Goal: Task Accomplishment & Management: Complete application form

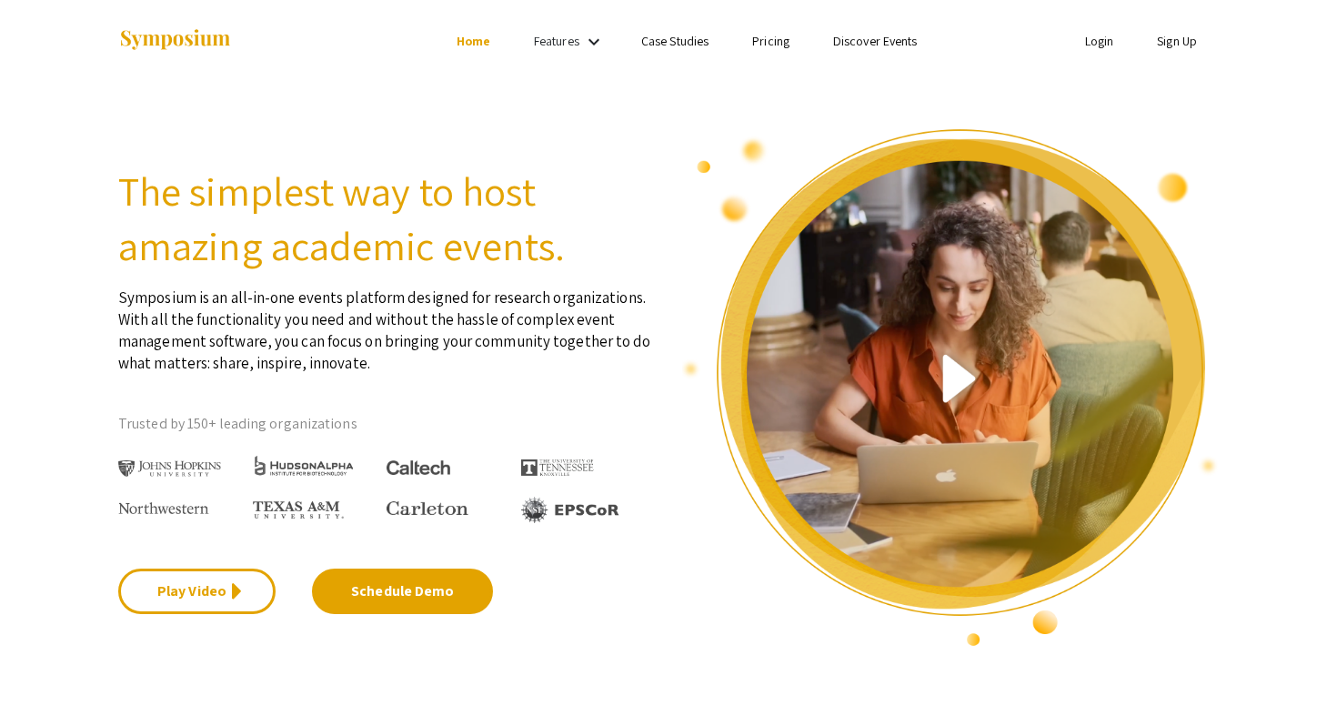
click at [1160, 45] on link "Sign Up" at bounding box center [1177, 41] width 40 height 16
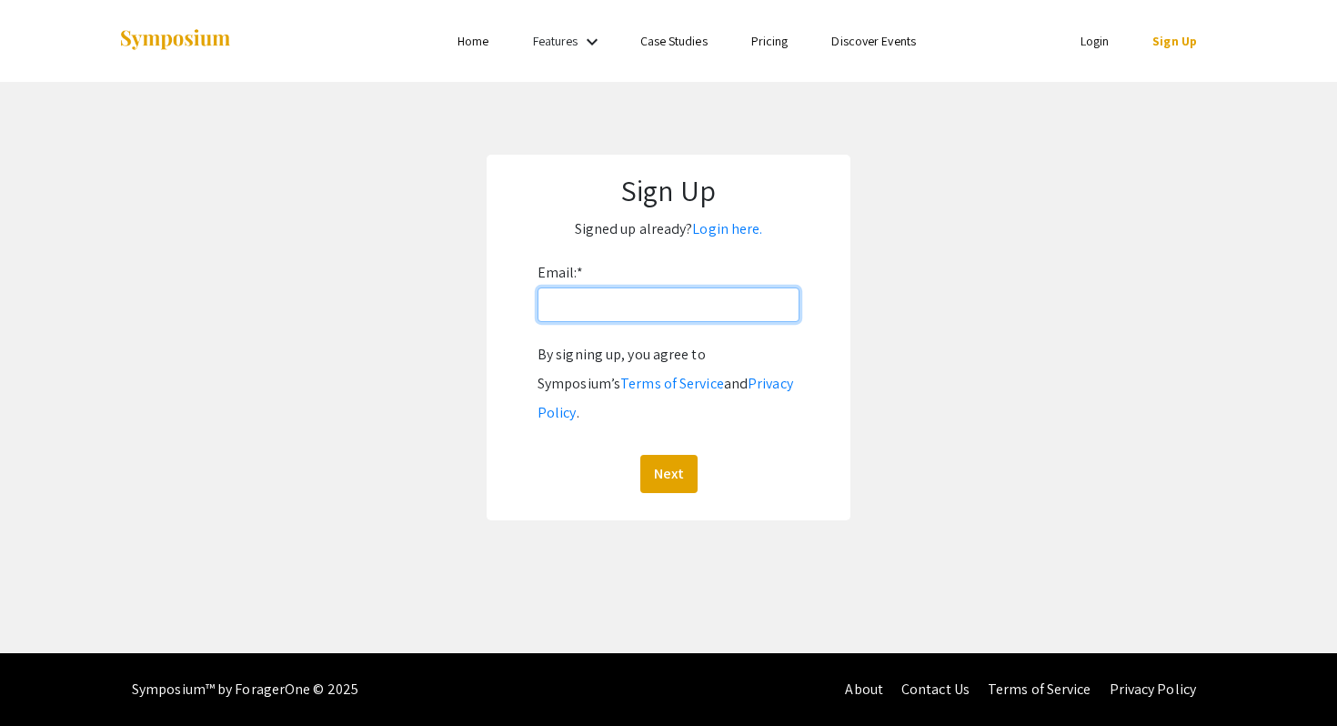
click at [672, 297] on input "Email: *" at bounding box center [668, 304] width 262 height 35
type input "[EMAIL_ADDRESS][PERSON_NAME][DOMAIN_NAME]"
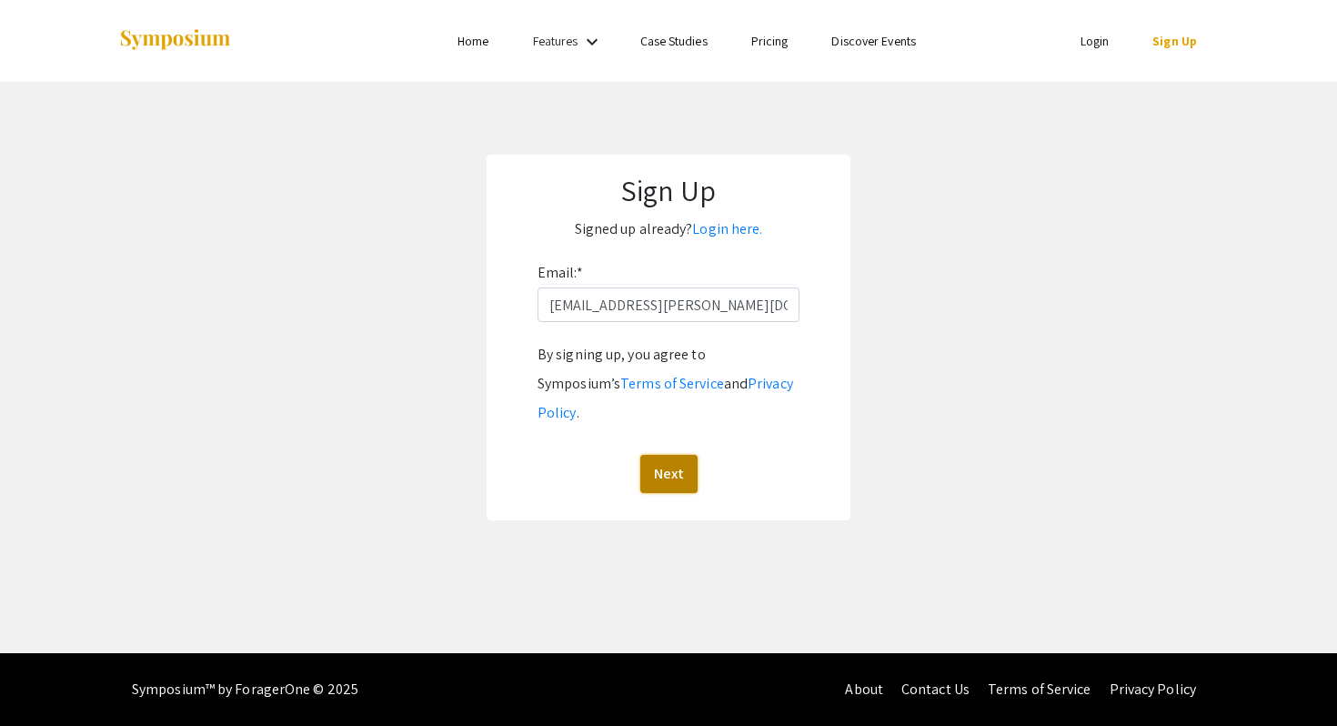
click at [667, 455] on button "Next" at bounding box center [668, 474] width 57 height 38
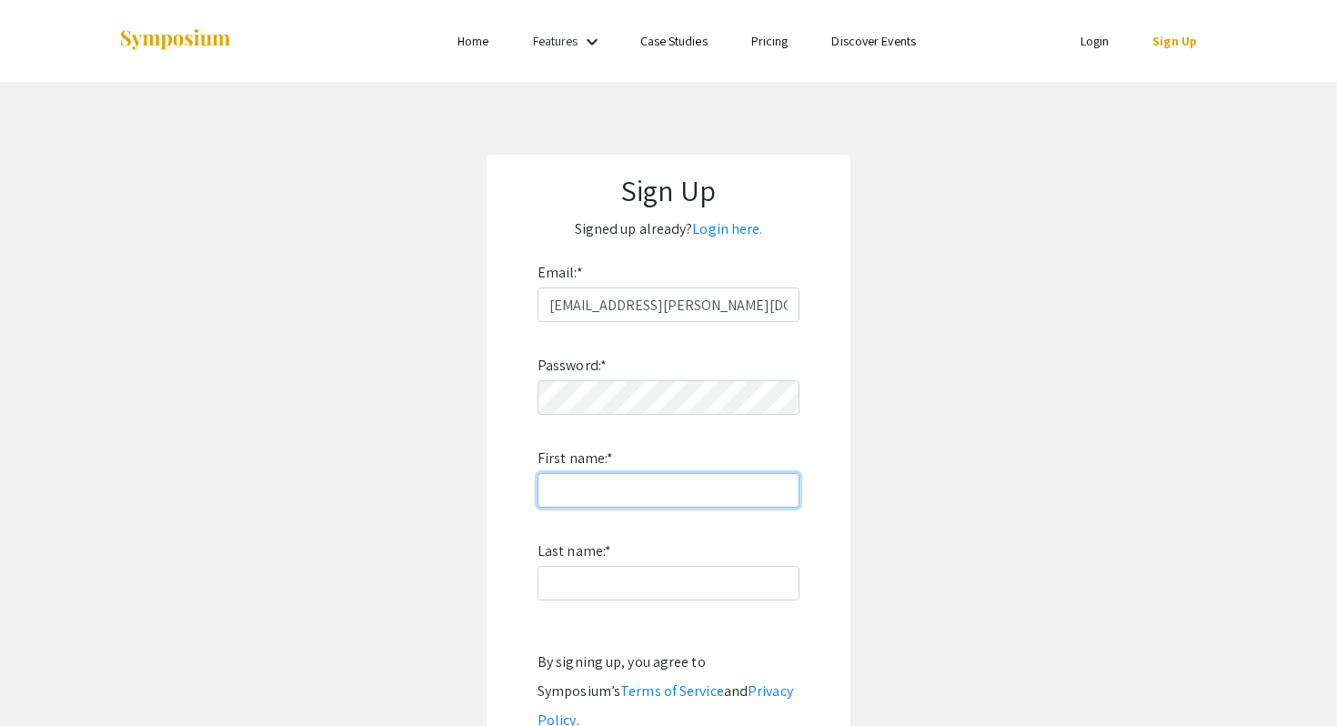
type input "Nour"
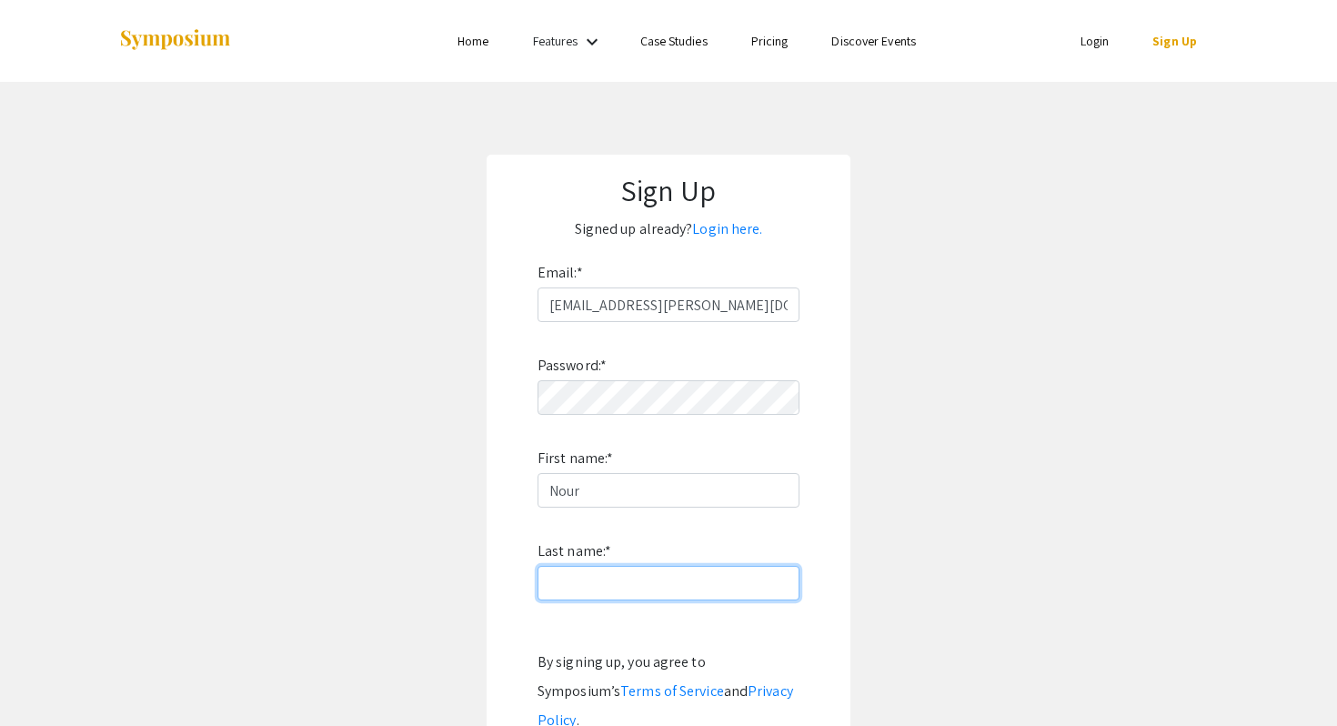
type input "Hamdan"
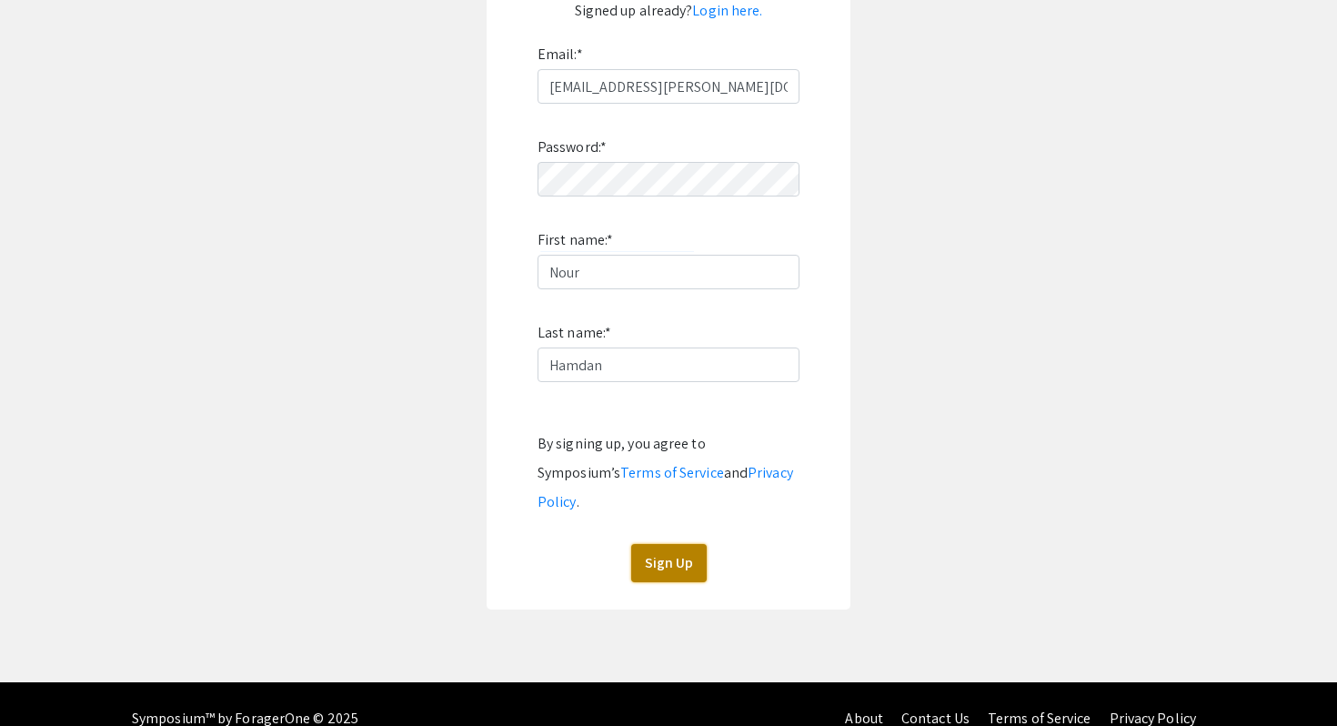
click at [670, 544] on button "Sign Up" at bounding box center [668, 563] width 75 height 38
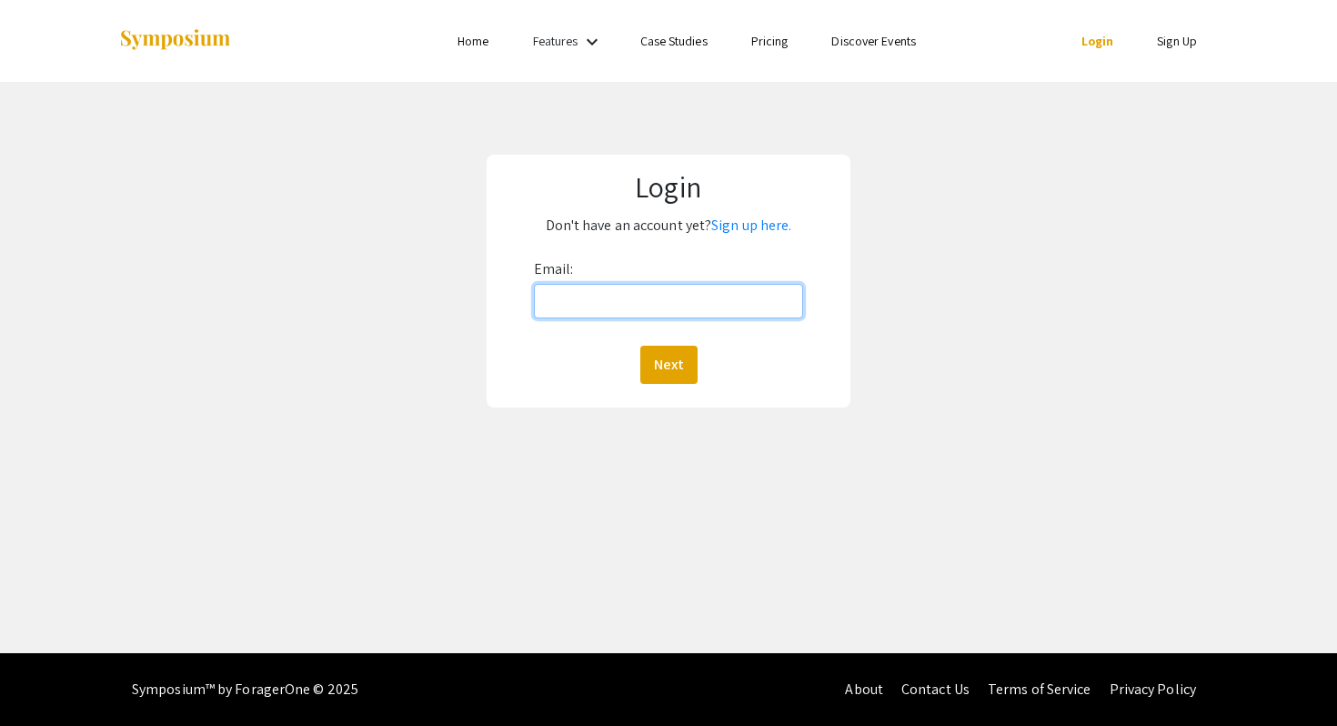
click at [566, 305] on input "Email:" at bounding box center [669, 301] width 270 height 35
type input "[EMAIL_ADDRESS][PERSON_NAME][DOMAIN_NAME]"
click at [667, 364] on button "Next" at bounding box center [668, 365] width 57 height 38
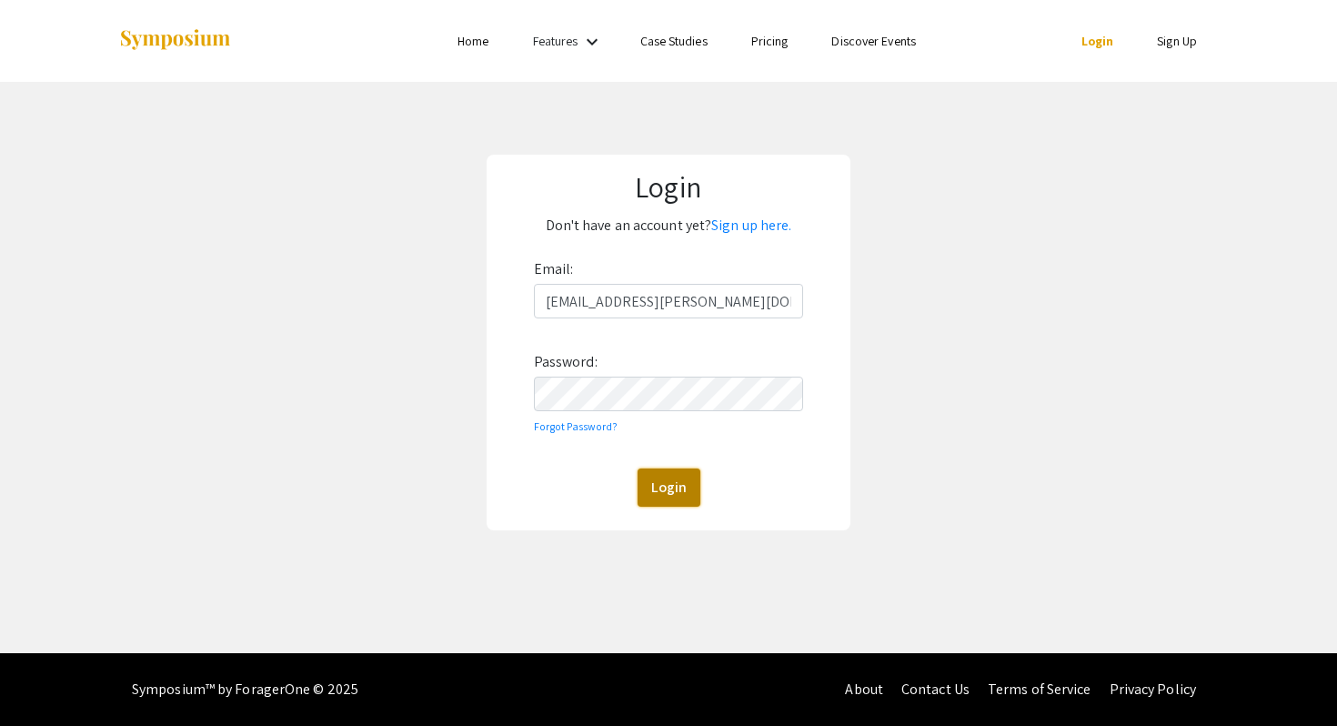
click at [668, 487] on button "Login" at bounding box center [668, 487] width 63 height 38
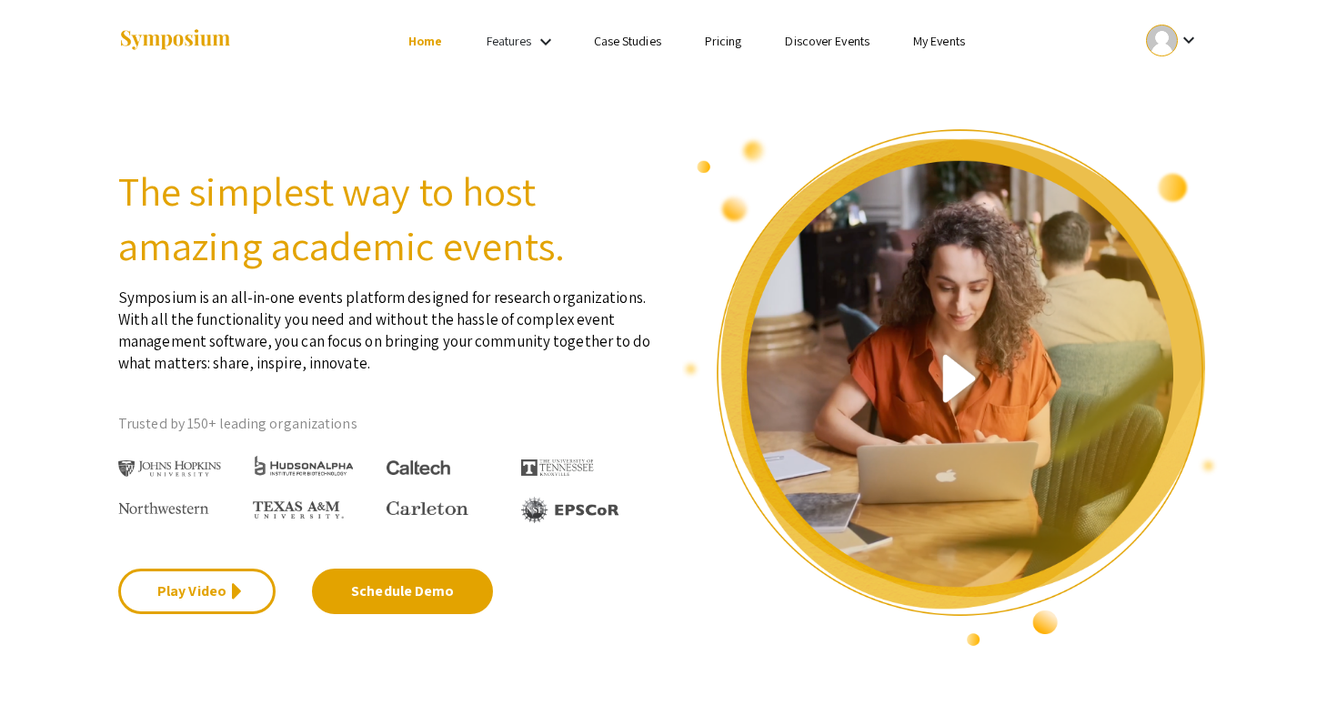
click at [830, 24] on ul "Skip navigation Home Features keyboard_arrow_down Case Studies Pricing Discover…" at bounding box center [667, 41] width 363 height 82
click at [830, 34] on link "Discover Events" at bounding box center [827, 41] width 85 height 16
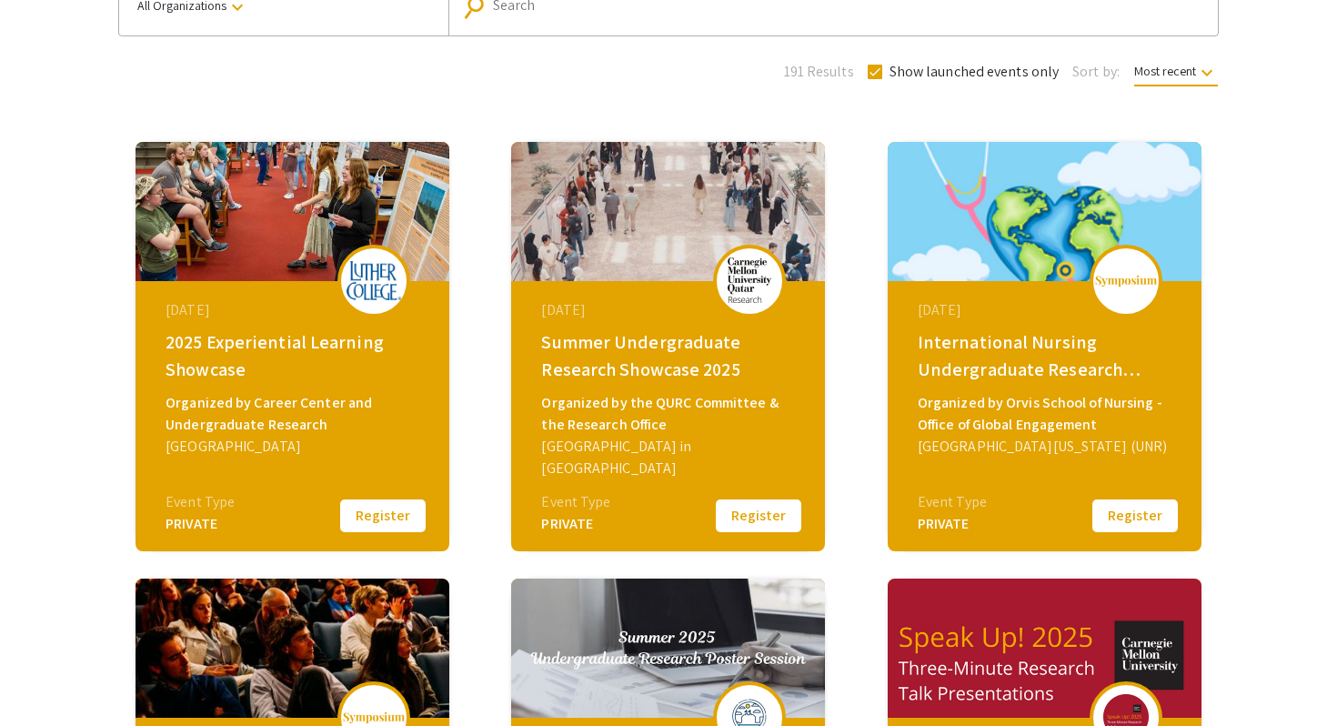
scroll to position [175, 0]
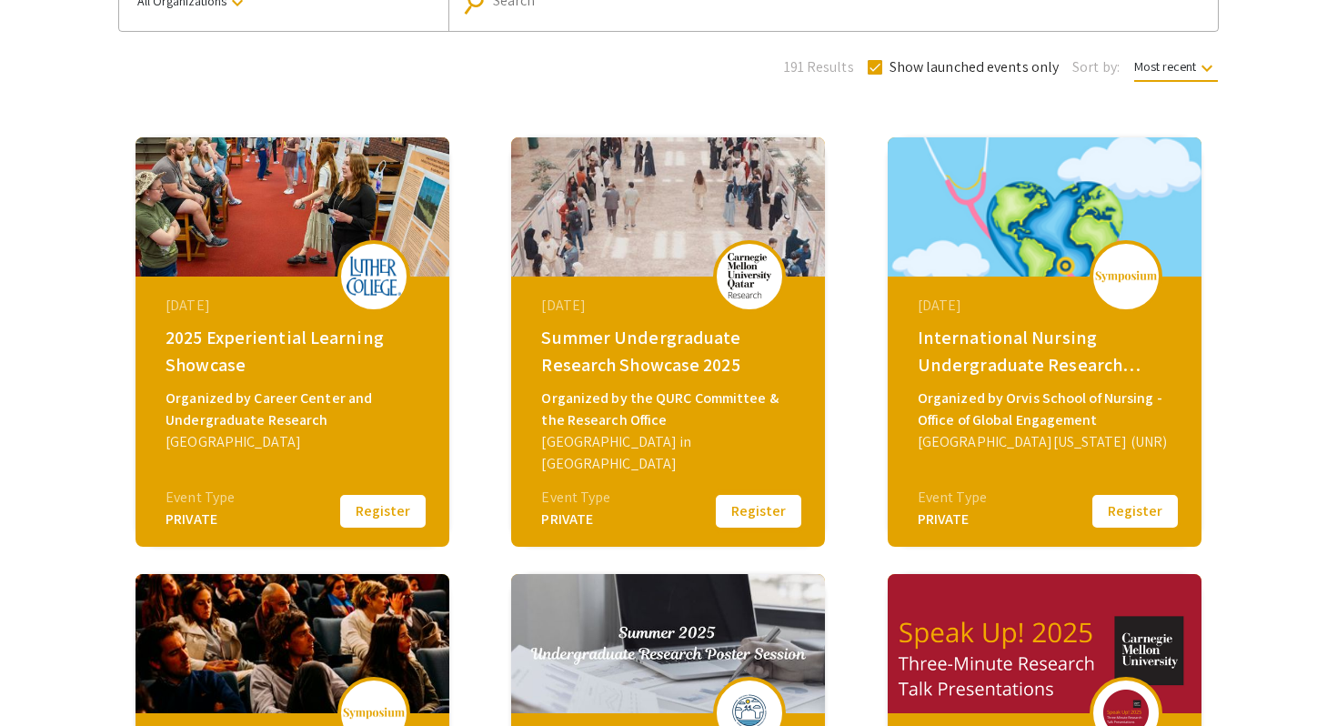
click at [743, 512] on button "Register" at bounding box center [758, 511] width 91 height 38
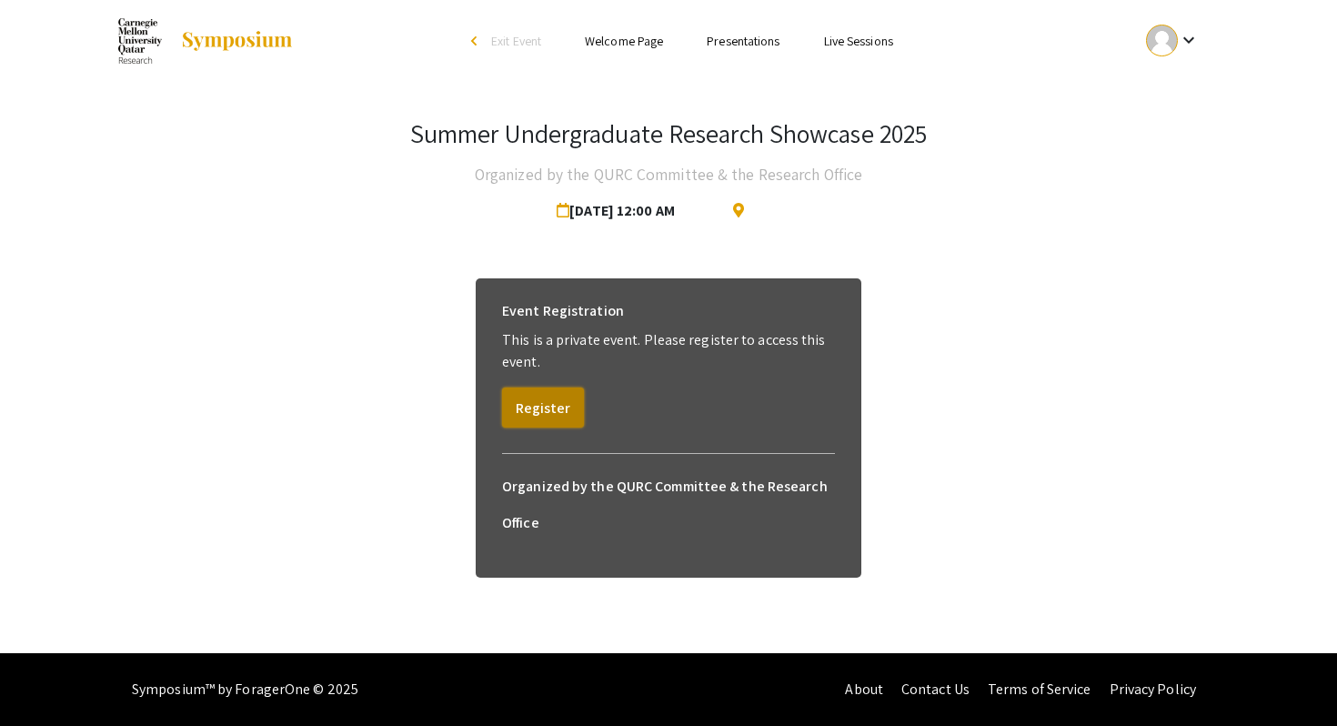
click at [526, 409] on button "Register" at bounding box center [543, 407] width 82 height 40
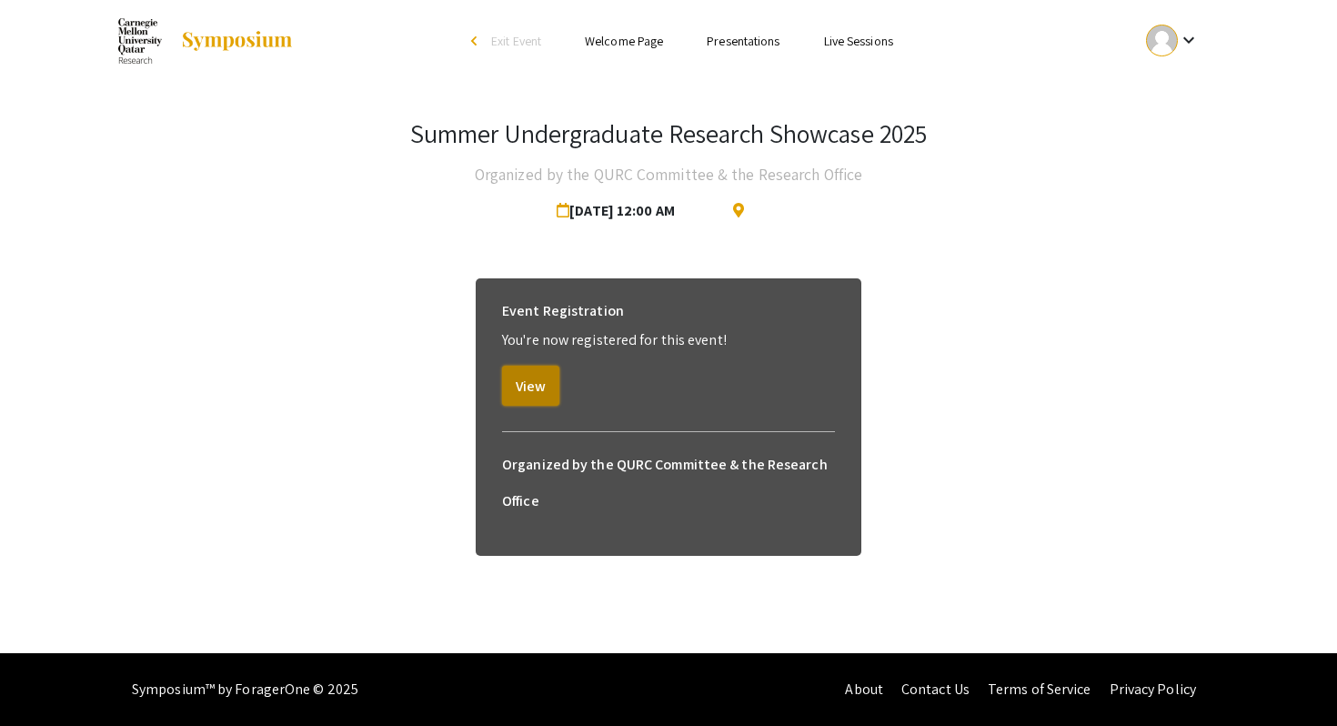
click at [532, 377] on button "View" at bounding box center [530, 386] width 57 height 40
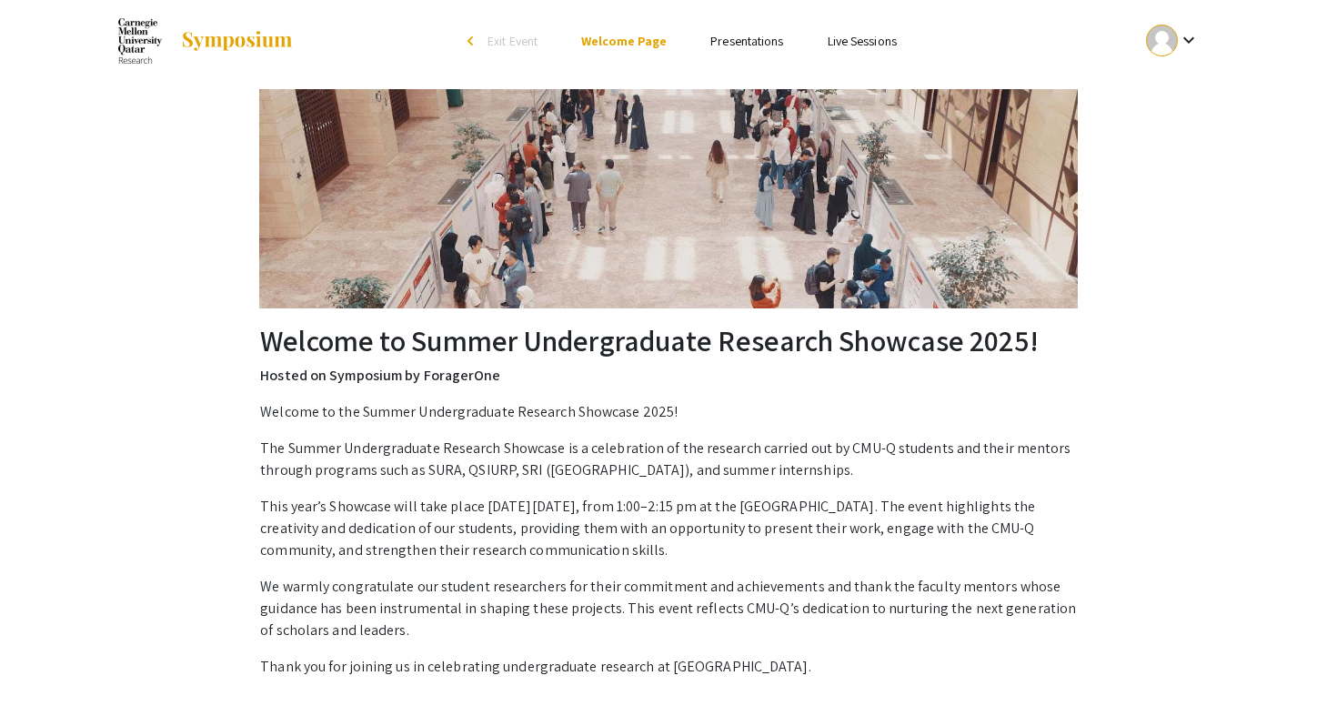
click at [762, 47] on link "Presentations" at bounding box center [746, 41] width 73 height 16
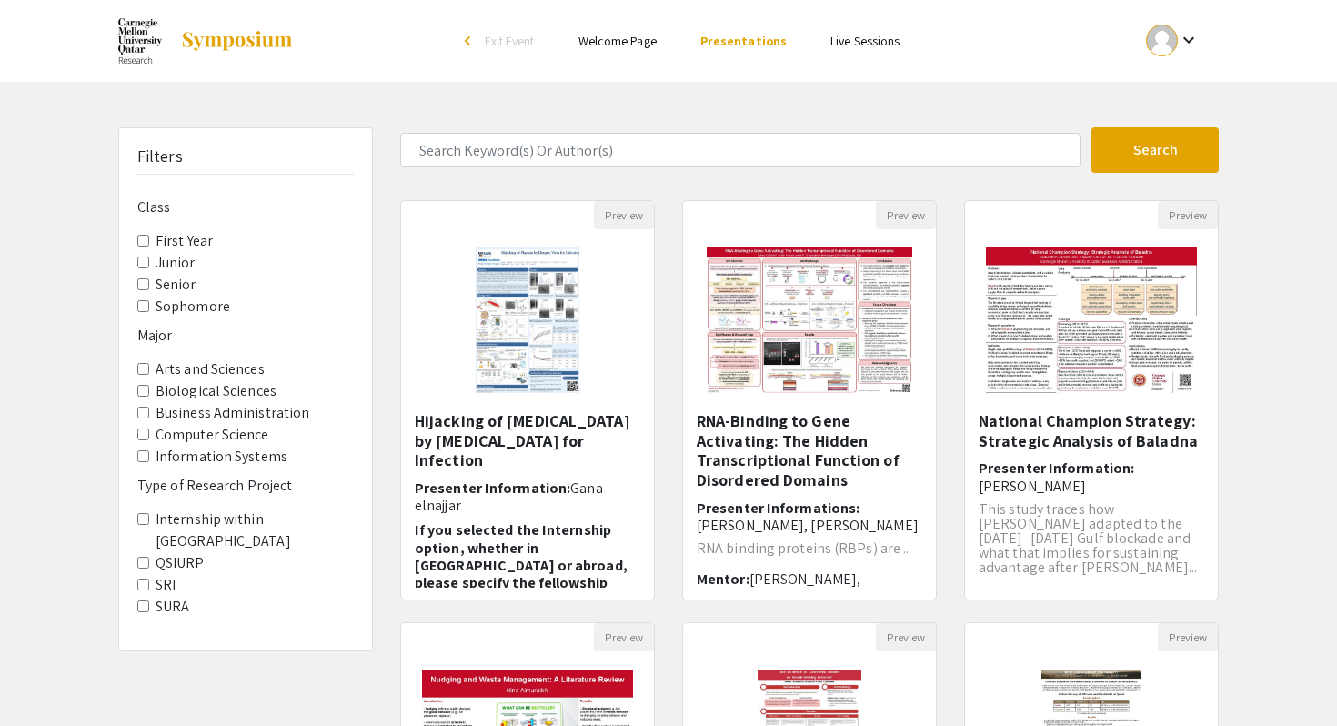
click at [633, 43] on link "Welcome Page" at bounding box center [617, 41] width 78 height 16
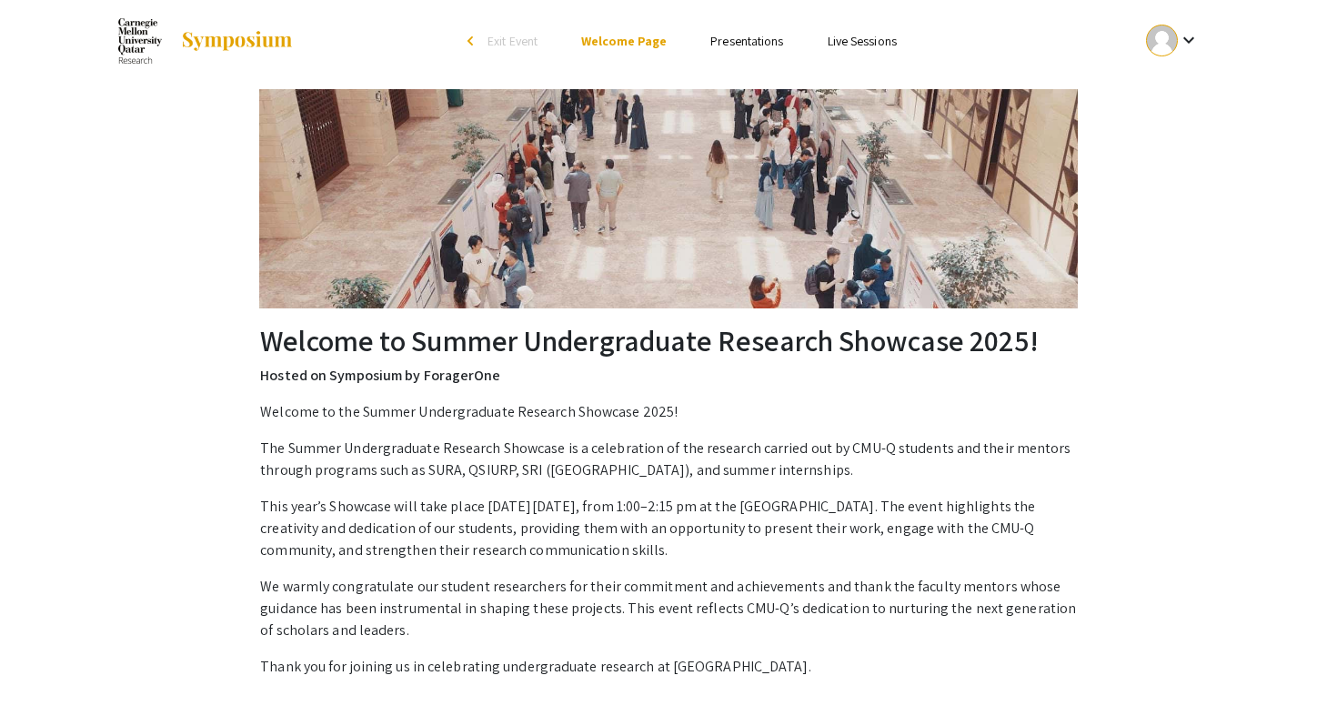
click at [477, 41] on div "arrow_back_ios" at bounding box center [472, 40] width 11 height 11
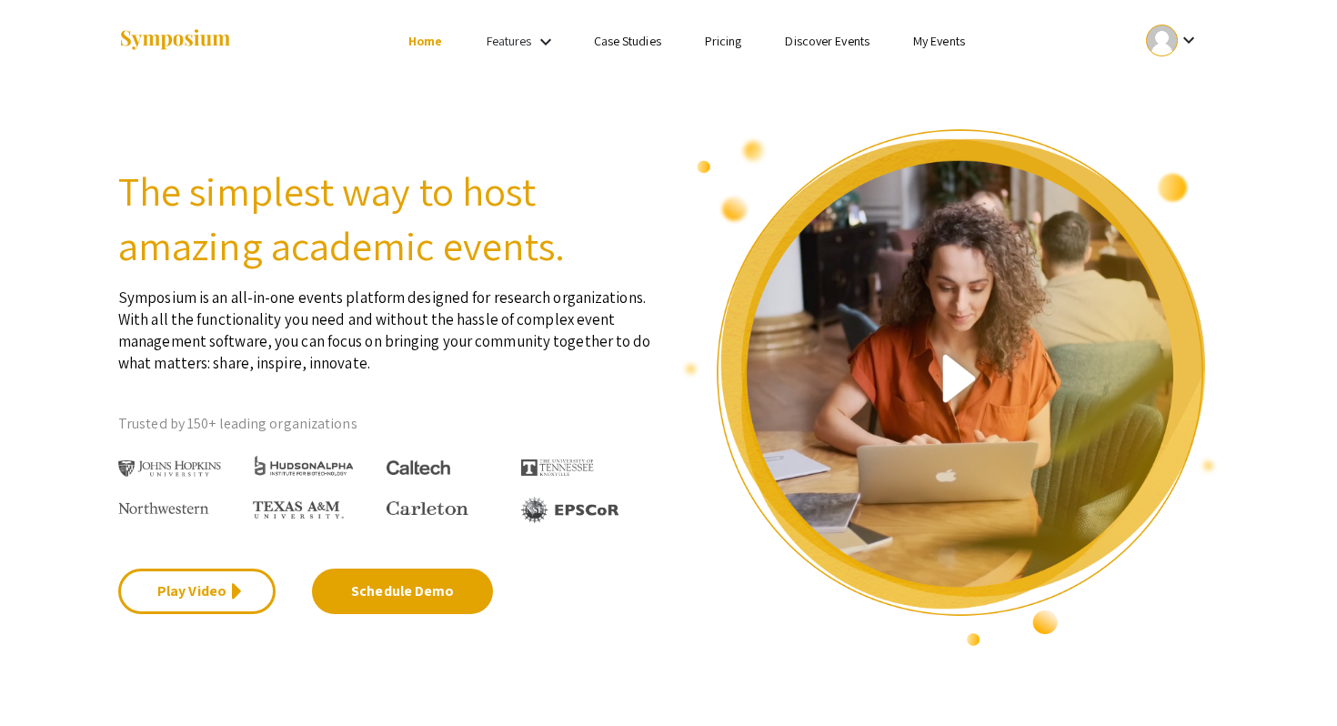
click at [514, 42] on link "Features" at bounding box center [508, 41] width 45 height 16
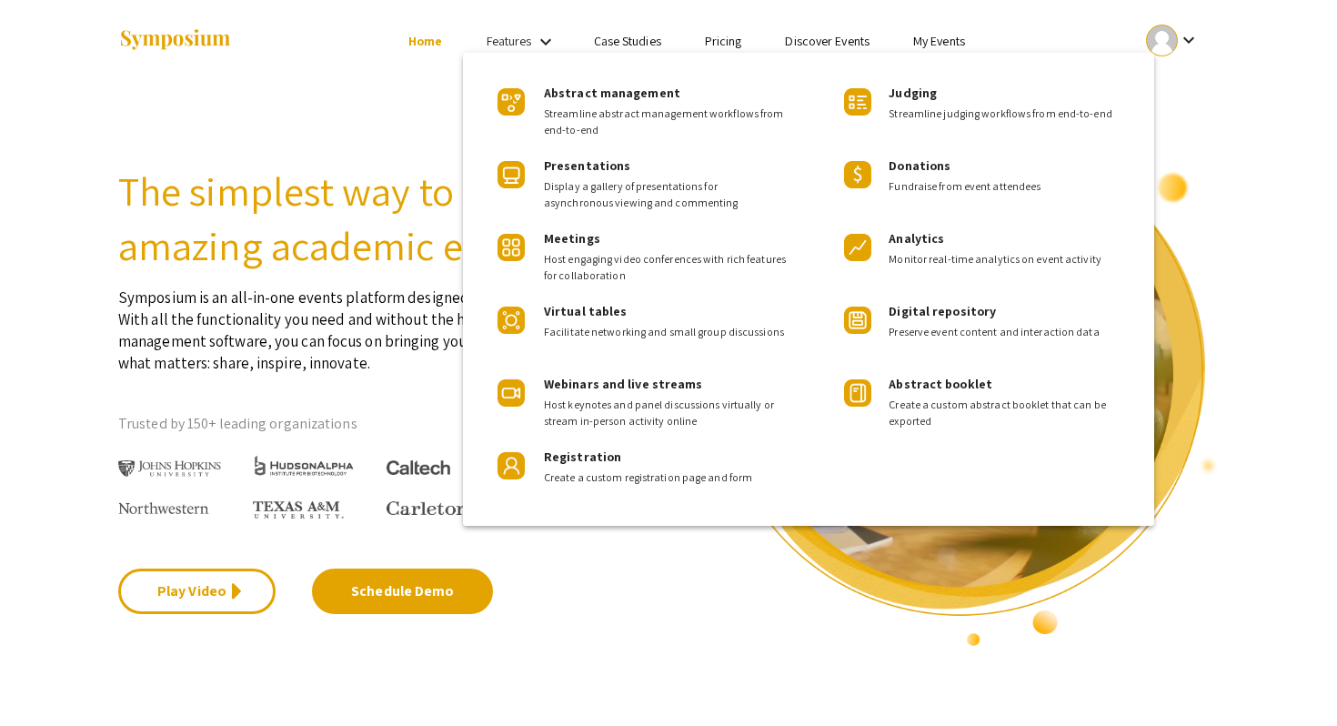
click at [421, 203] on div at bounding box center [668, 363] width 1337 height 726
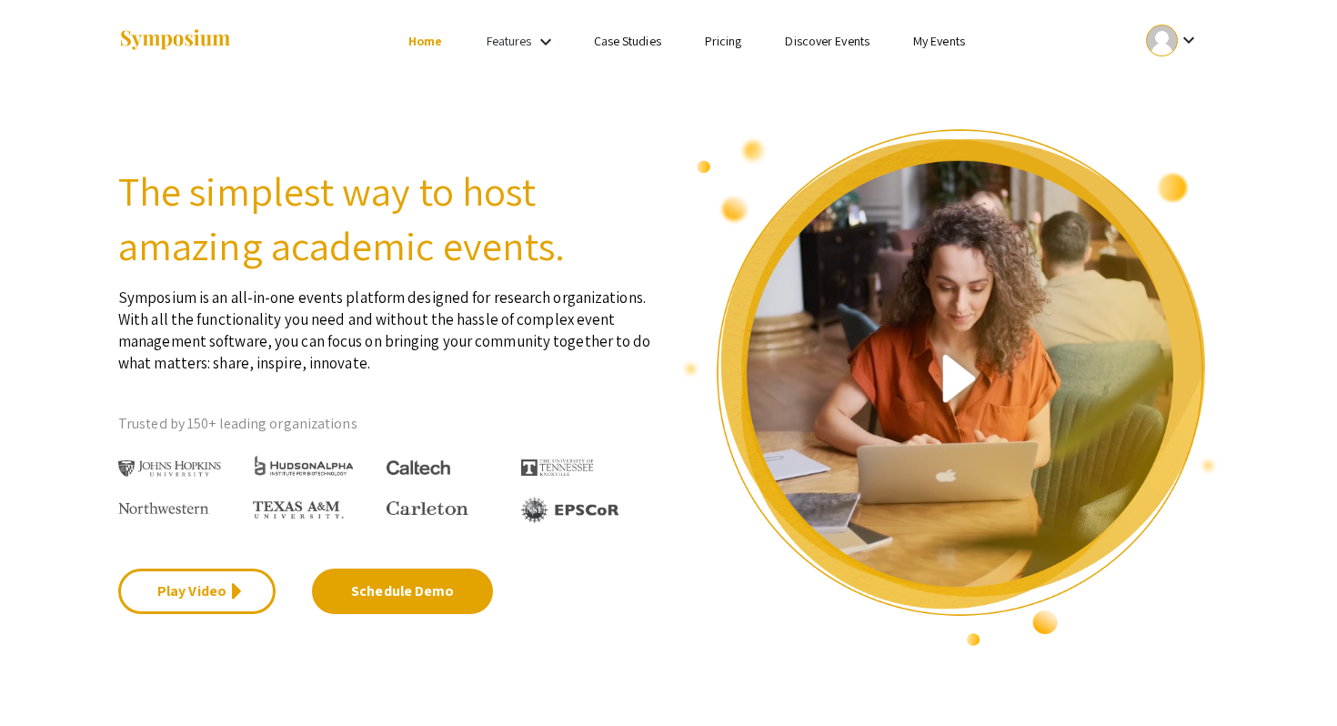
click at [828, 41] on link "Discover Events" at bounding box center [827, 41] width 85 height 16
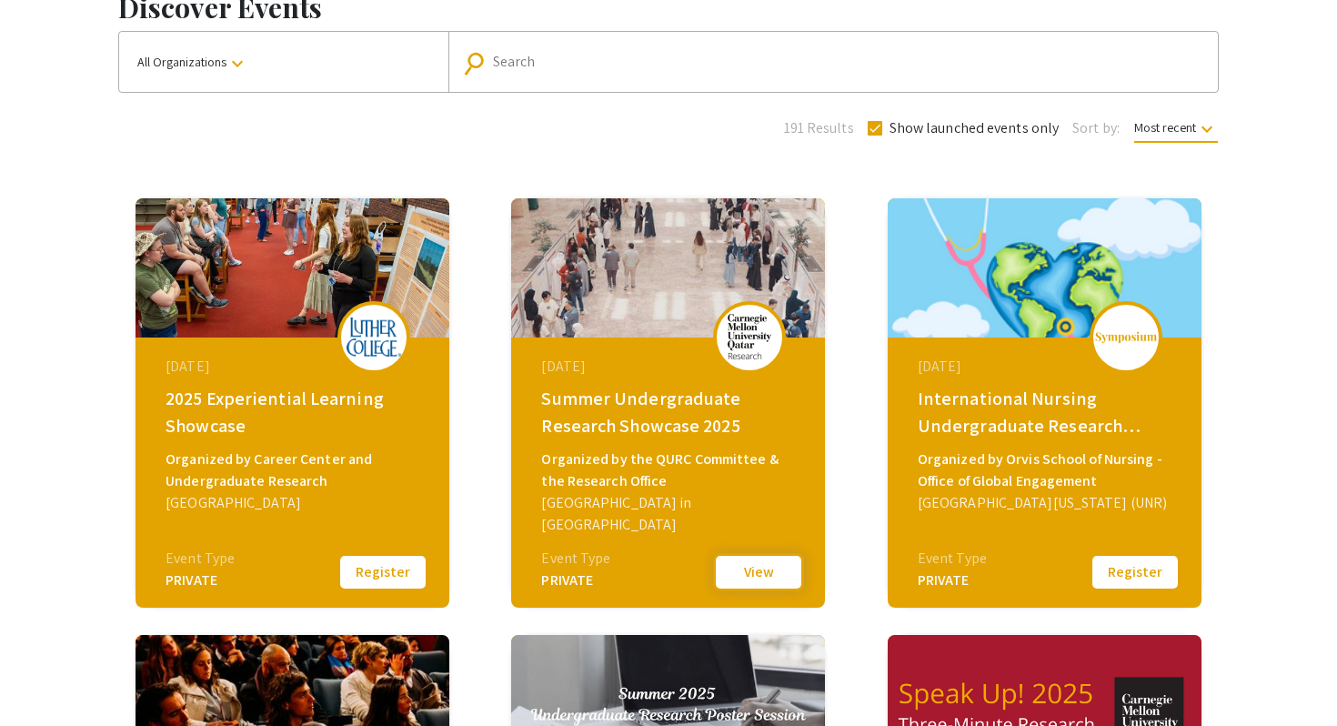
scroll to position [127, 0]
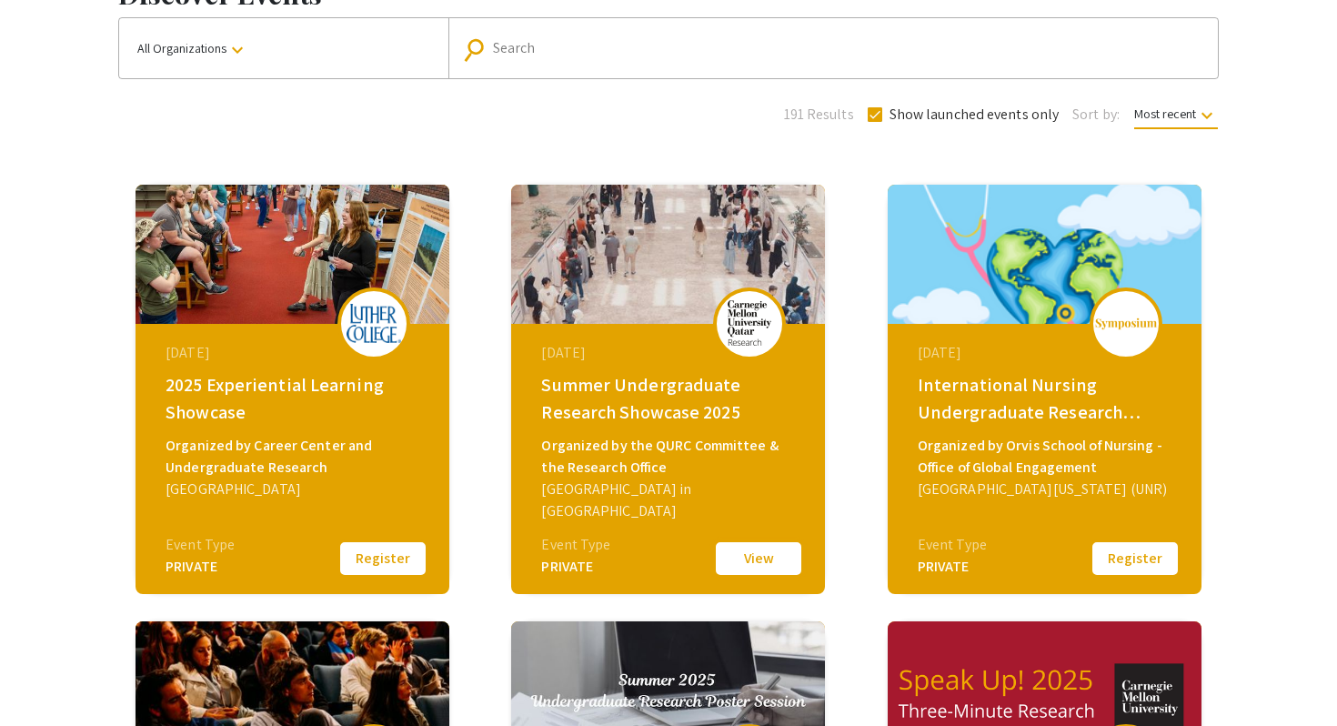
click at [759, 558] on button "View" at bounding box center [758, 558] width 91 height 38
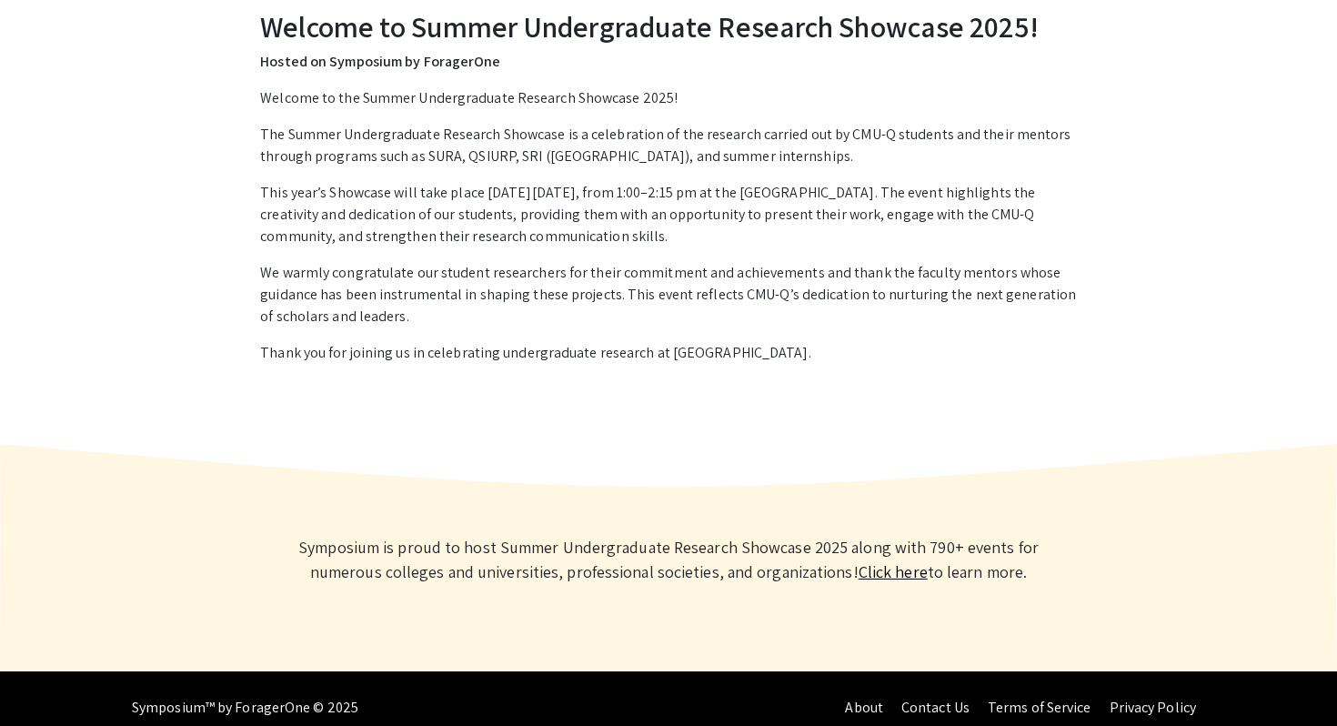
scroll to position [332, 0]
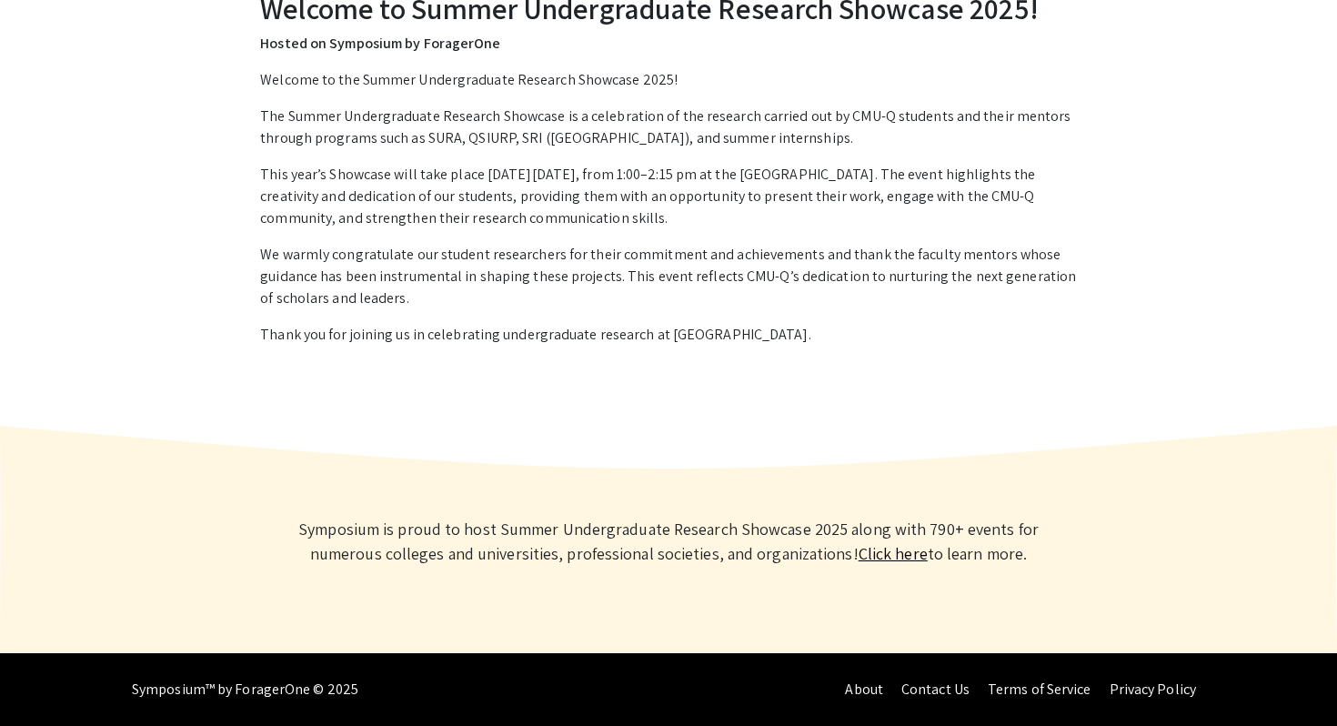
click at [880, 558] on link "Click here" at bounding box center [892, 553] width 69 height 21
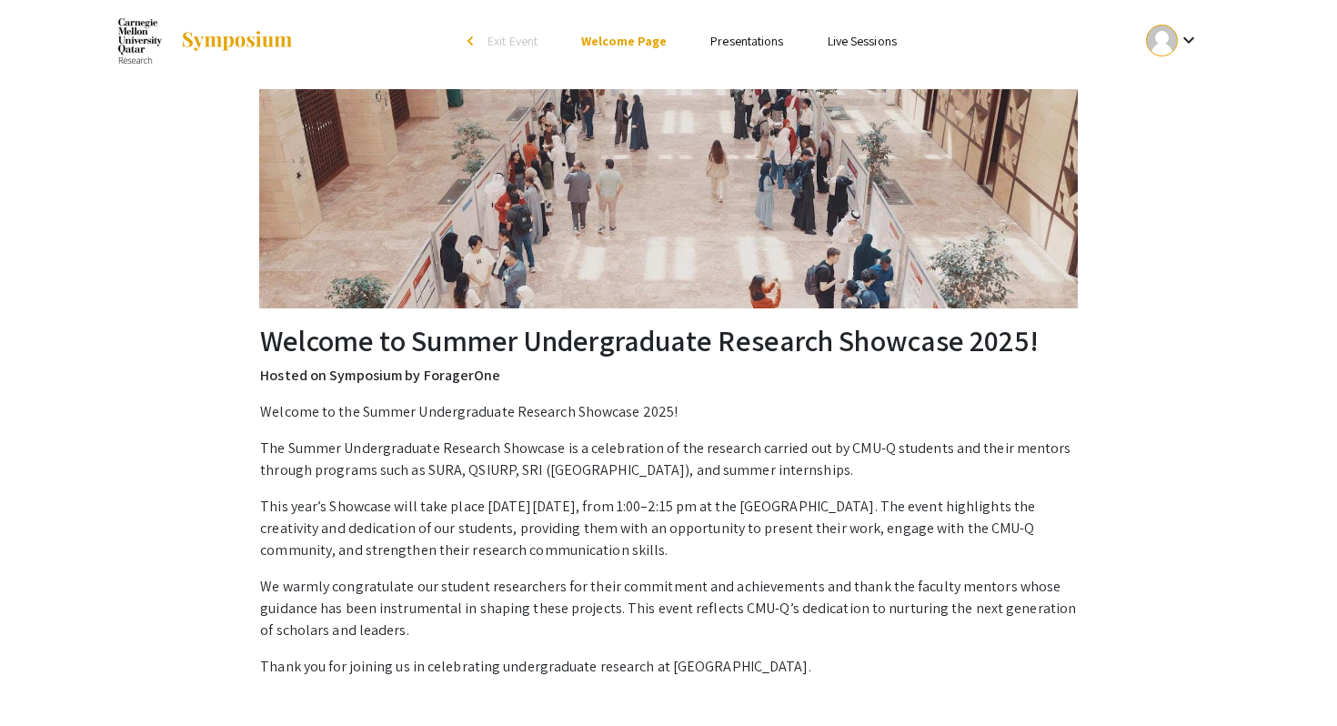
click at [727, 41] on link "Presentations" at bounding box center [746, 41] width 73 height 16
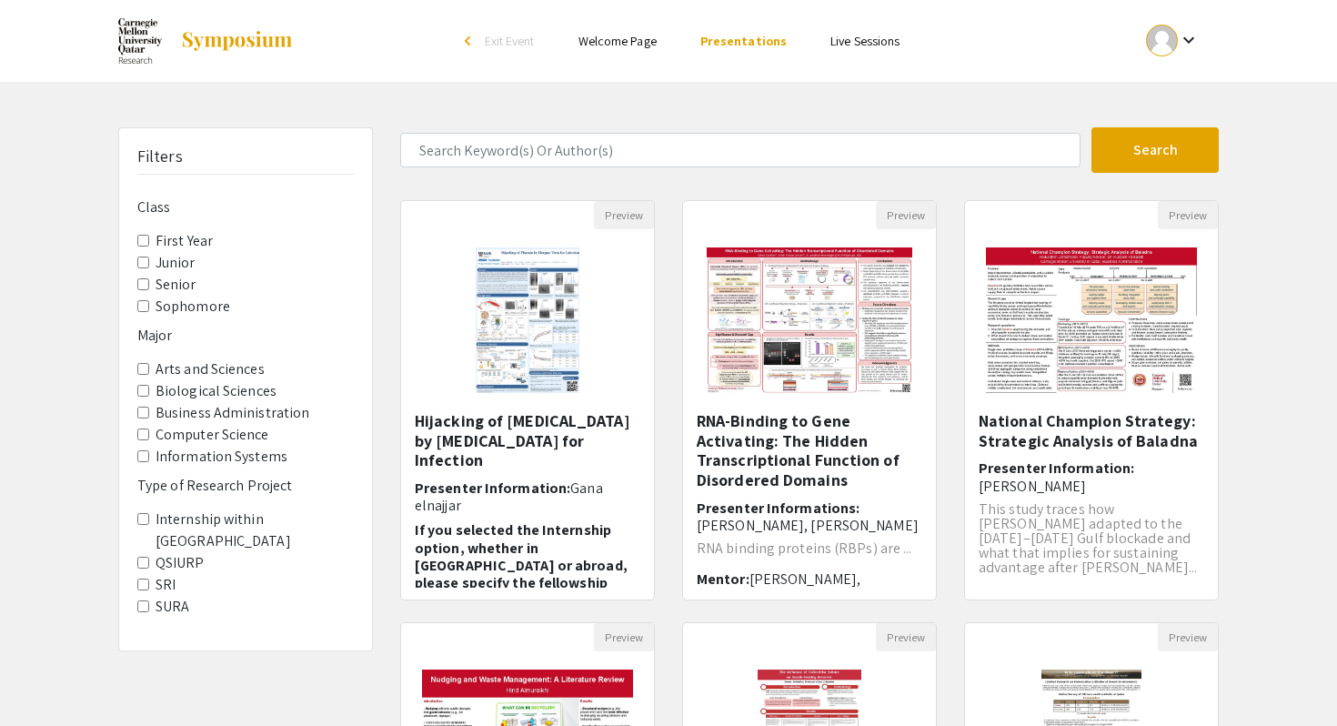
click at [596, 37] on link "Welcome Page" at bounding box center [617, 41] width 78 height 16
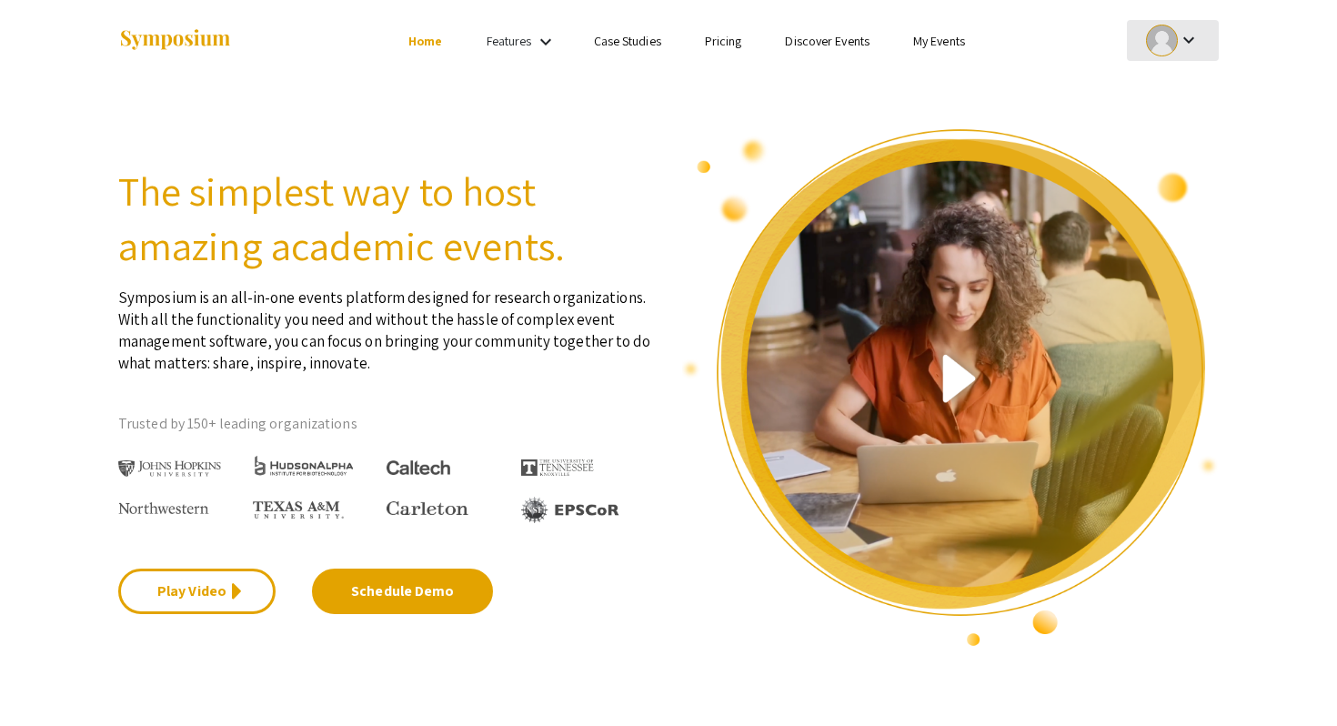
click at [1198, 55] on div "keyboard_arrow_down" at bounding box center [1172, 40] width 63 height 41
click at [1177, 95] on button "My Account" at bounding box center [1183, 90] width 112 height 44
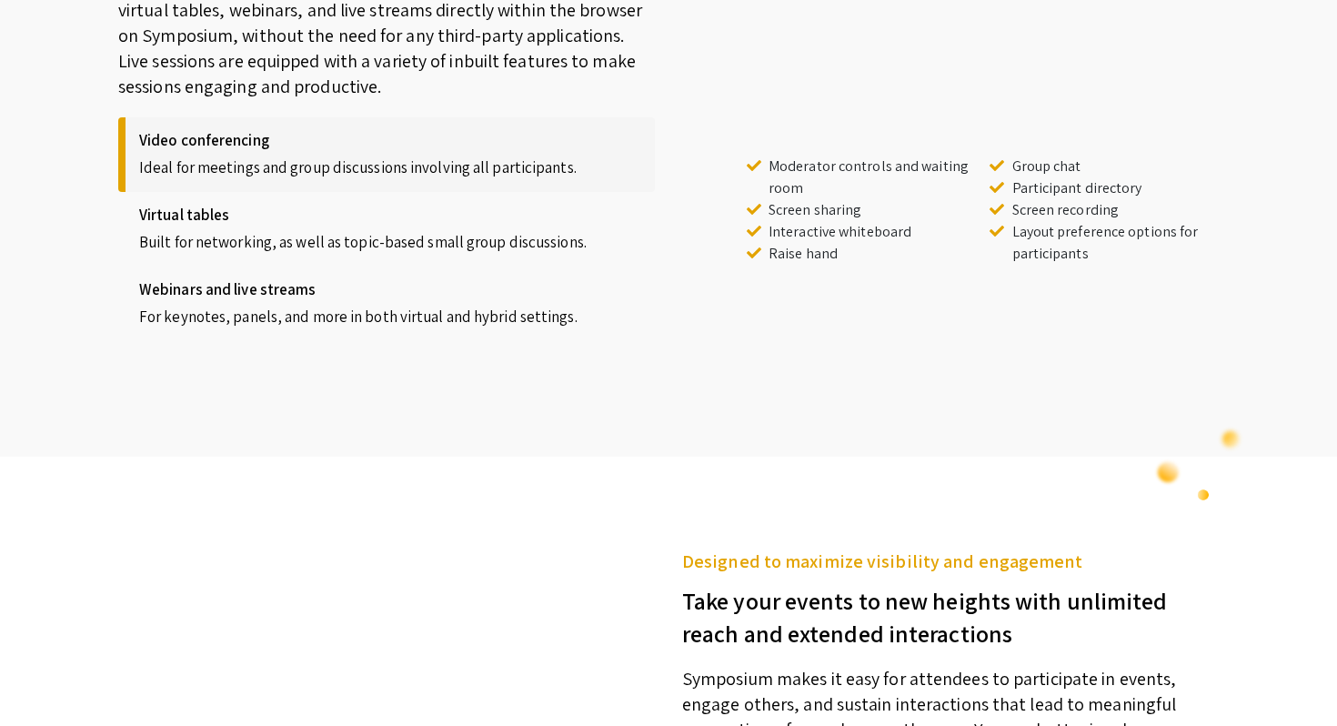
scroll to position [996, 0]
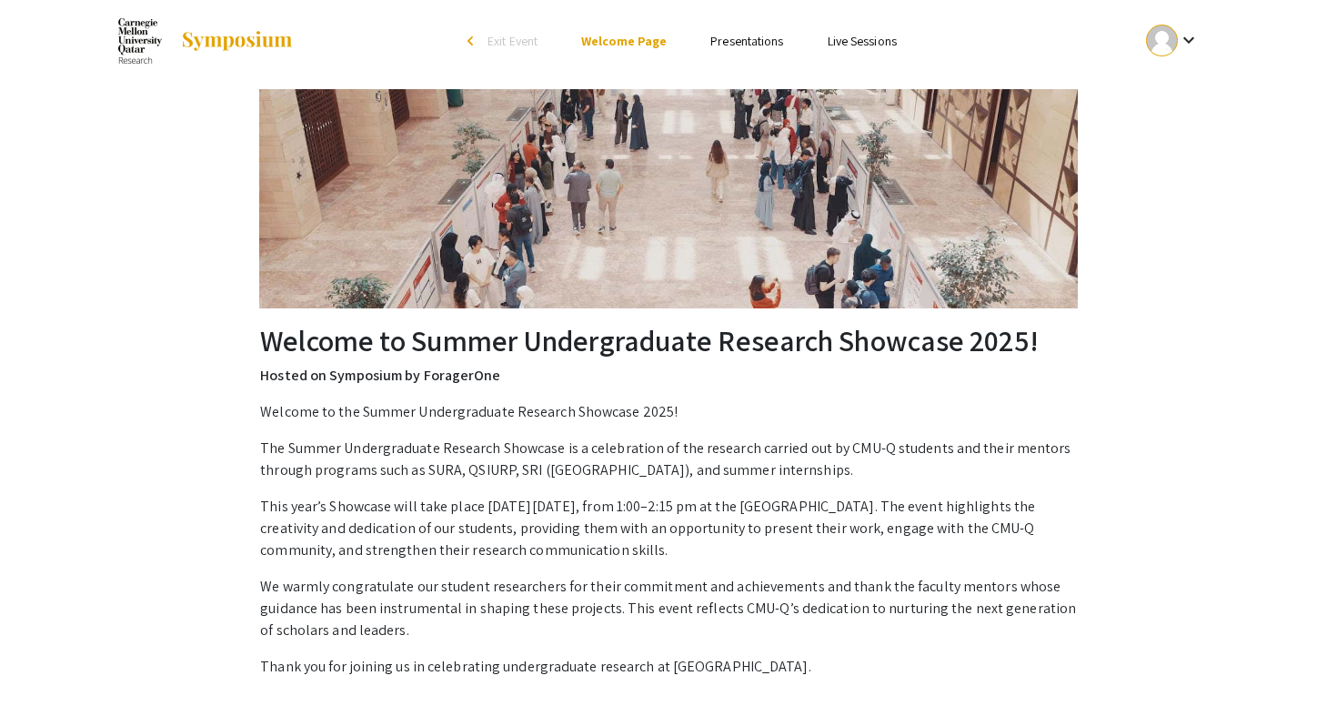
click at [1145, 335] on div "Welcome to Summer Undergraduate Research Showcase 2025! Hosted on Symposium by …" at bounding box center [668, 420] width 1155 height 676
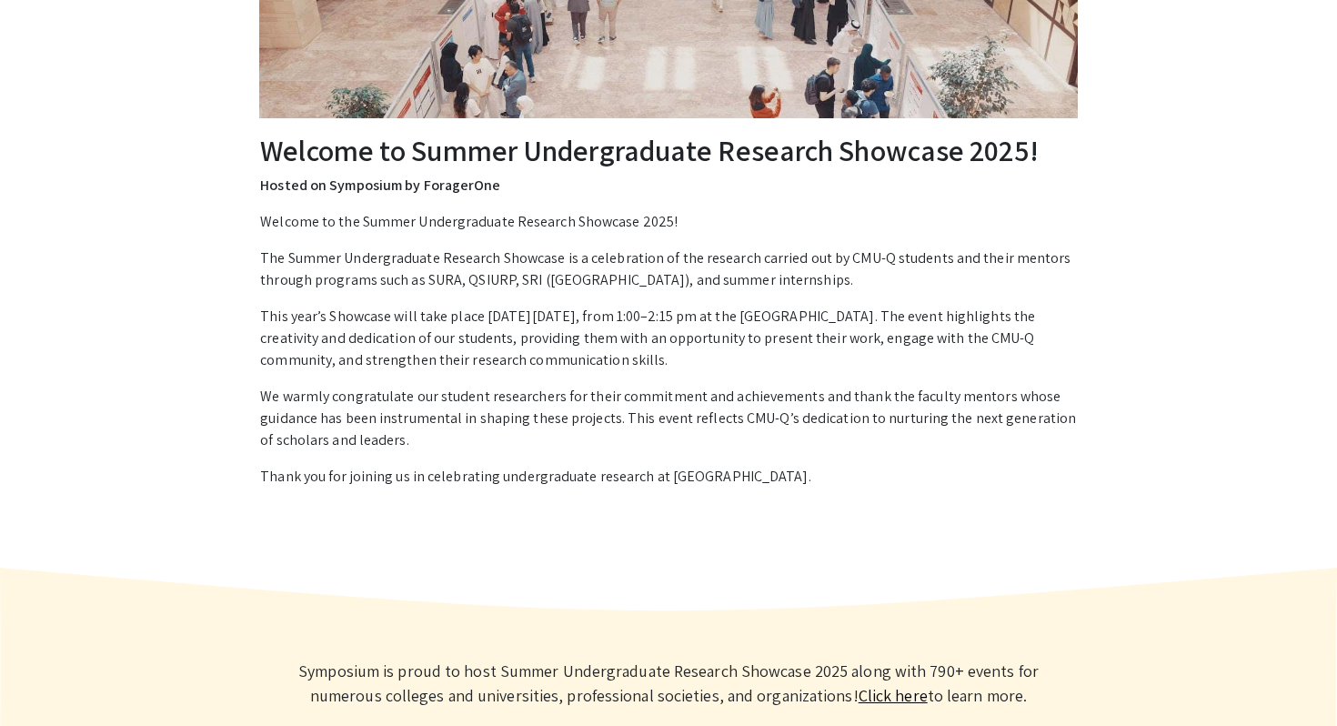
scroll to position [217, 0]
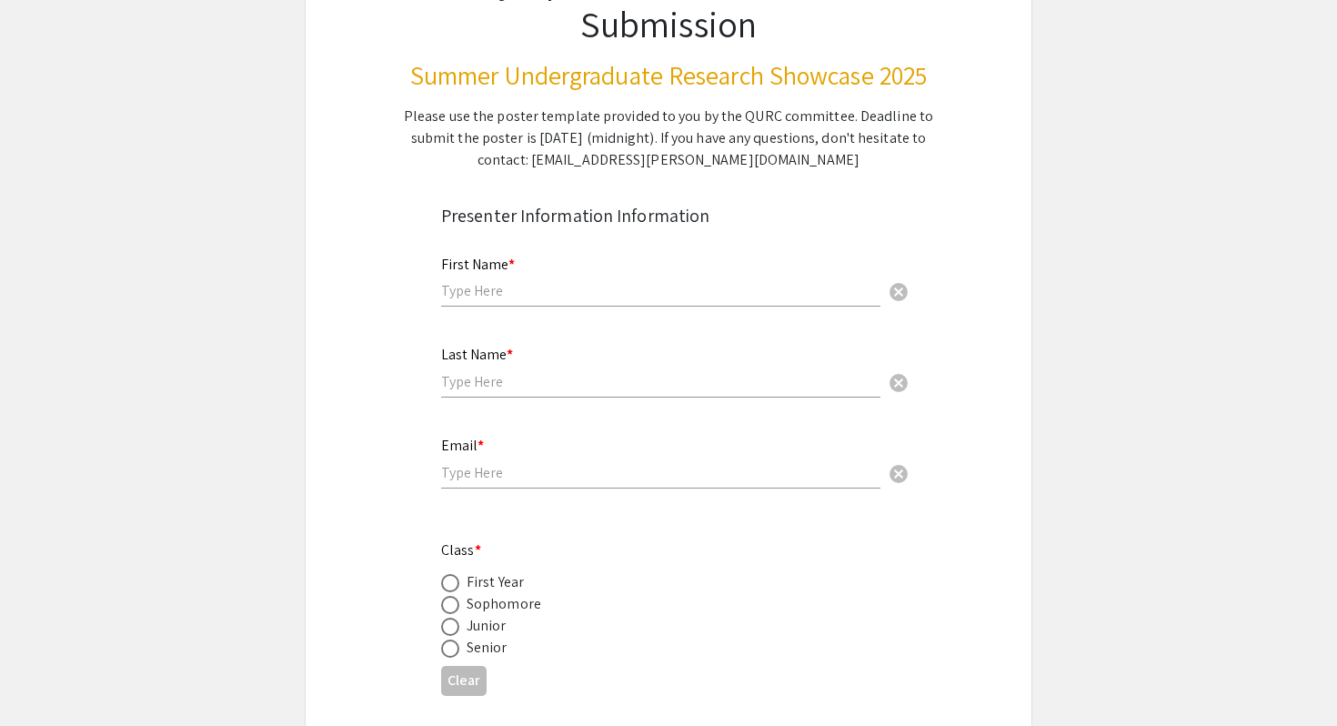
scroll to position [202, 0]
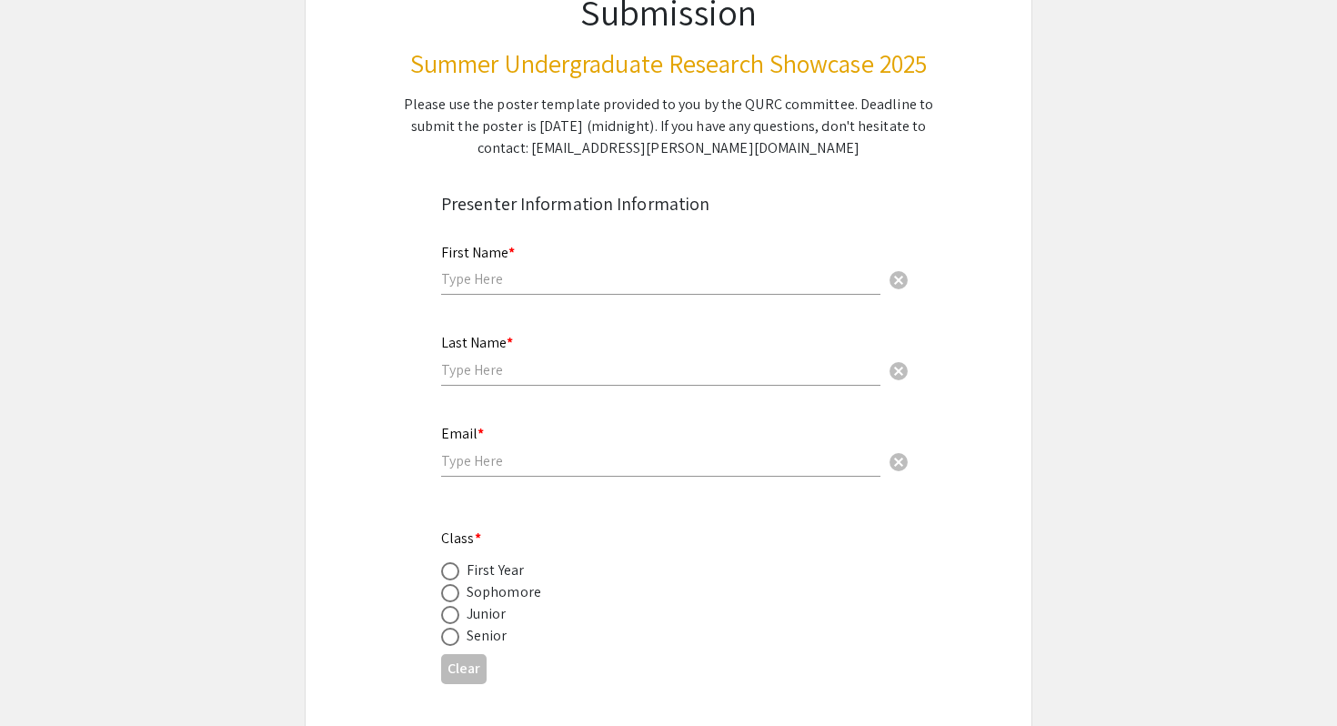
click at [486, 285] on input "text" at bounding box center [660, 278] width 439 height 19
type input "Nour"
type input "Hamdan"
type input "[EMAIL_ADDRESS][PERSON_NAME][DOMAIN_NAME]"
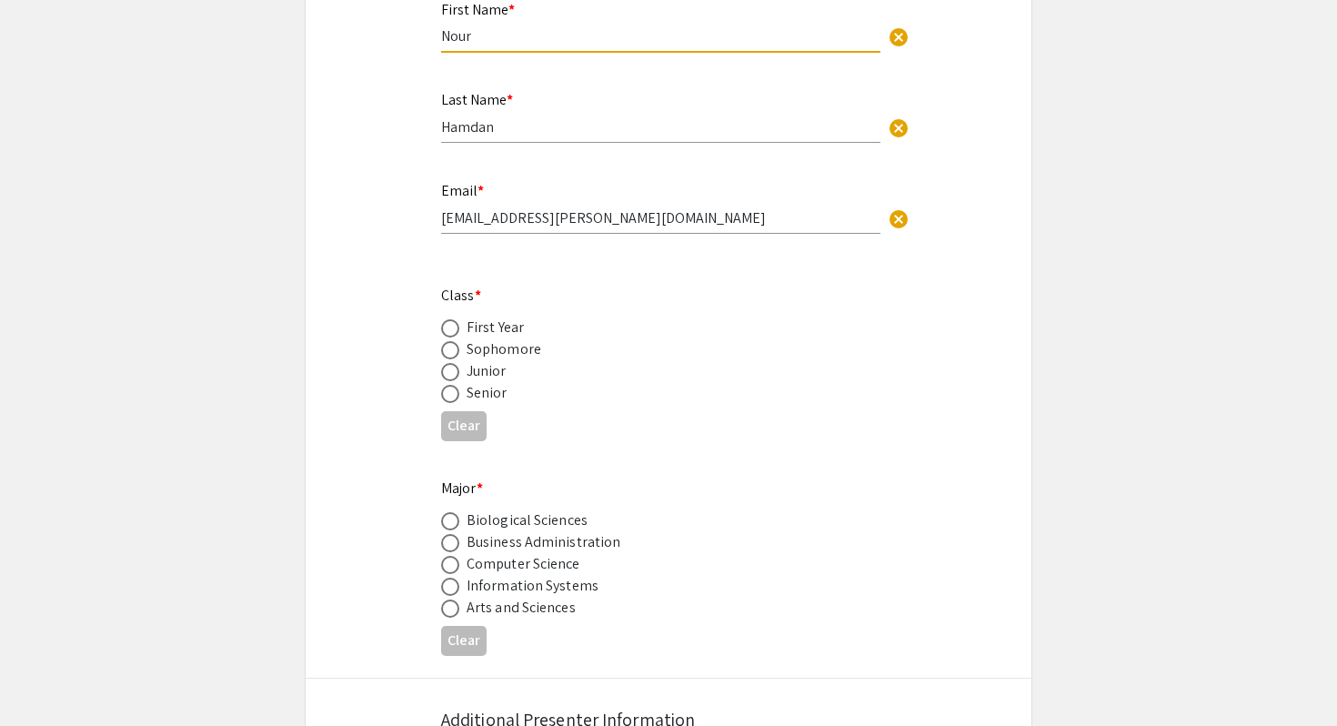
scroll to position [457, 0]
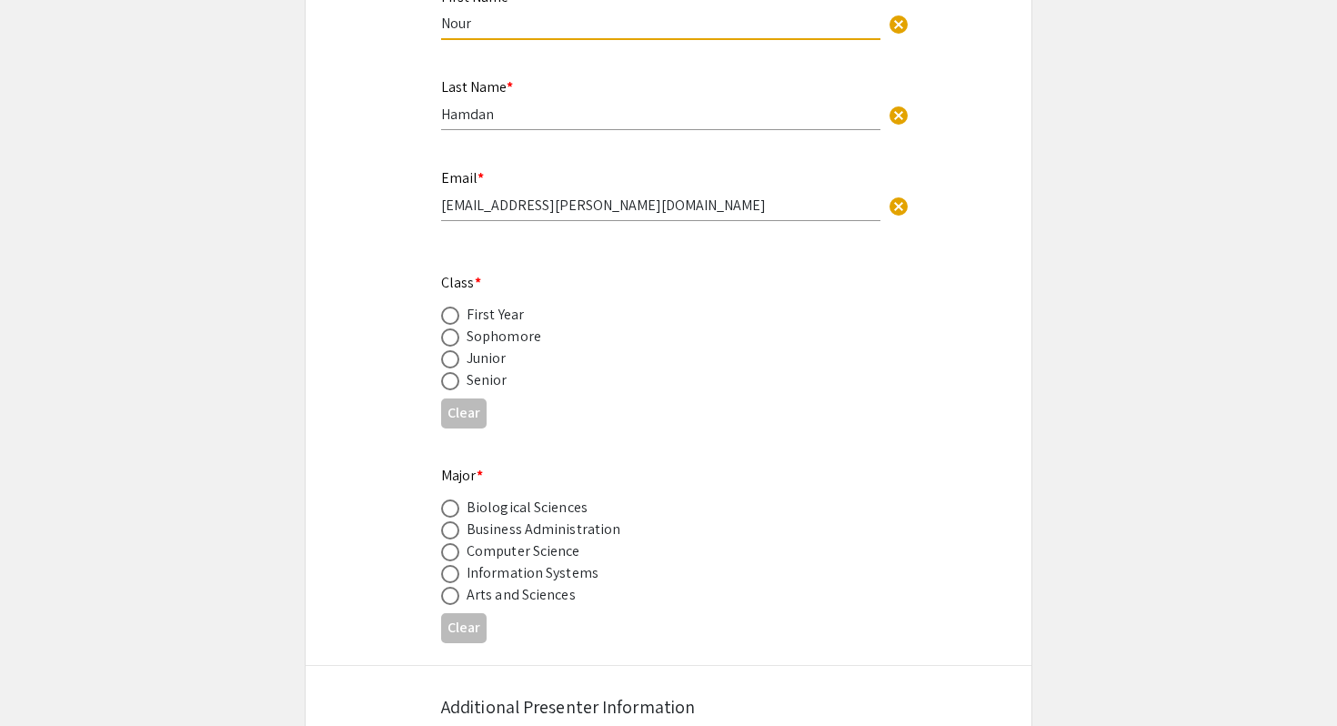
click at [452, 310] on span at bounding box center [450, 315] width 18 height 18
click at [452, 310] on input "radio" at bounding box center [450, 315] width 18 height 18
radio input "true"
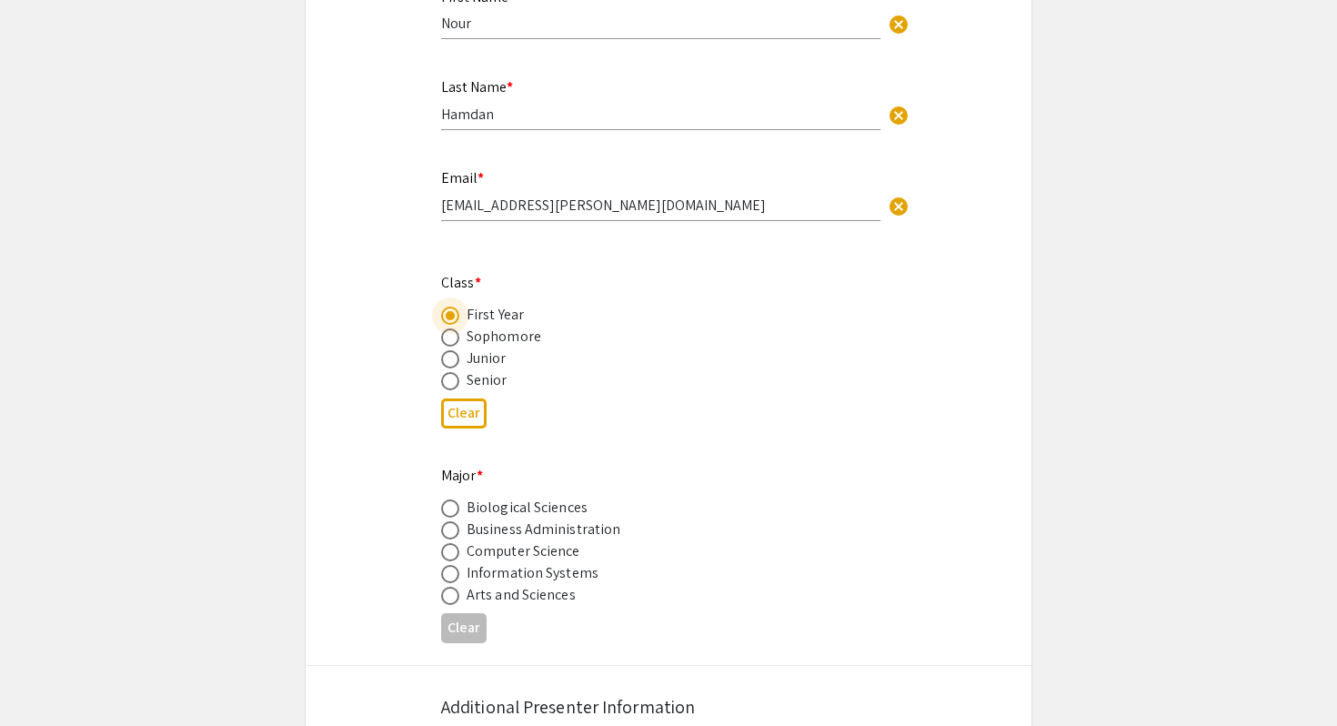
click at [450, 327] on mat-radio-button at bounding box center [453, 337] width 25 height 22
click at [449, 505] on span at bounding box center [450, 508] width 18 height 18
click at [449, 505] on input "radio" at bounding box center [450, 508] width 18 height 18
radio input "true"
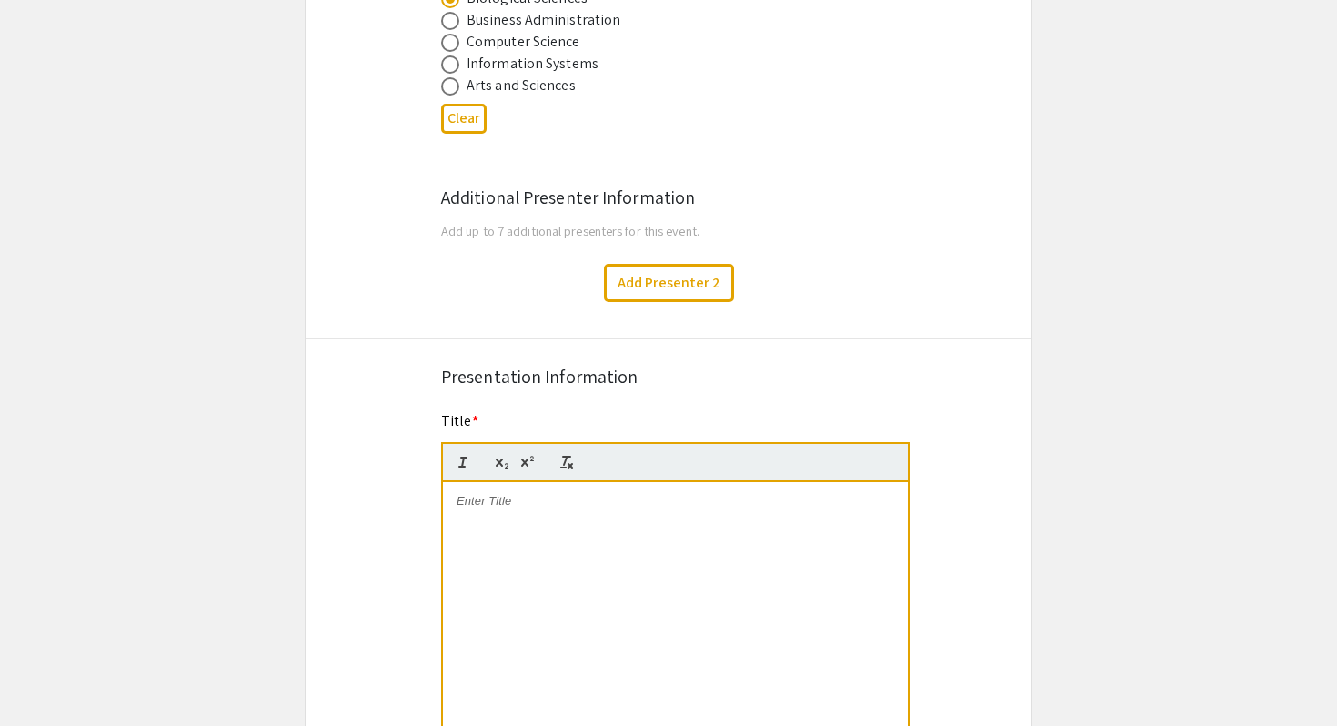
scroll to position [977, 0]
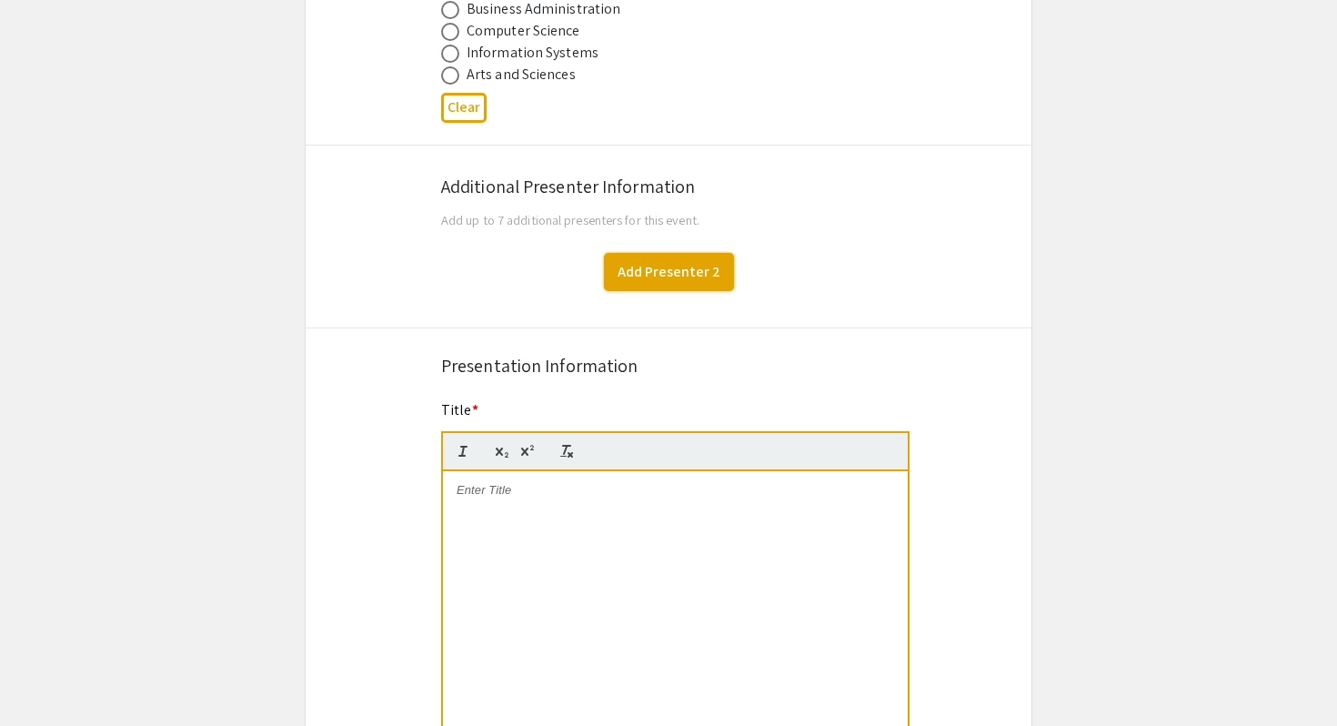
click at [636, 280] on button "Add Presenter 2" at bounding box center [669, 272] width 130 height 38
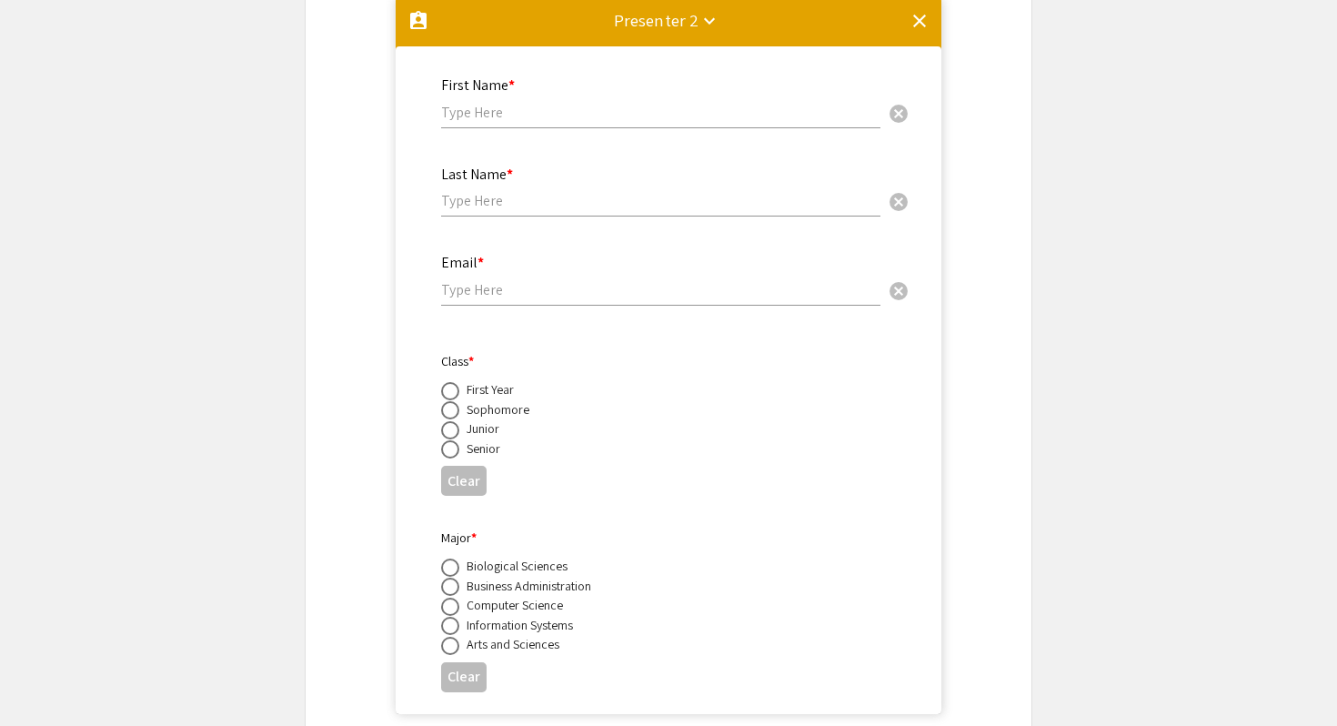
click at [924, 19] on mat-icon "clear" at bounding box center [919, 21] width 22 height 22
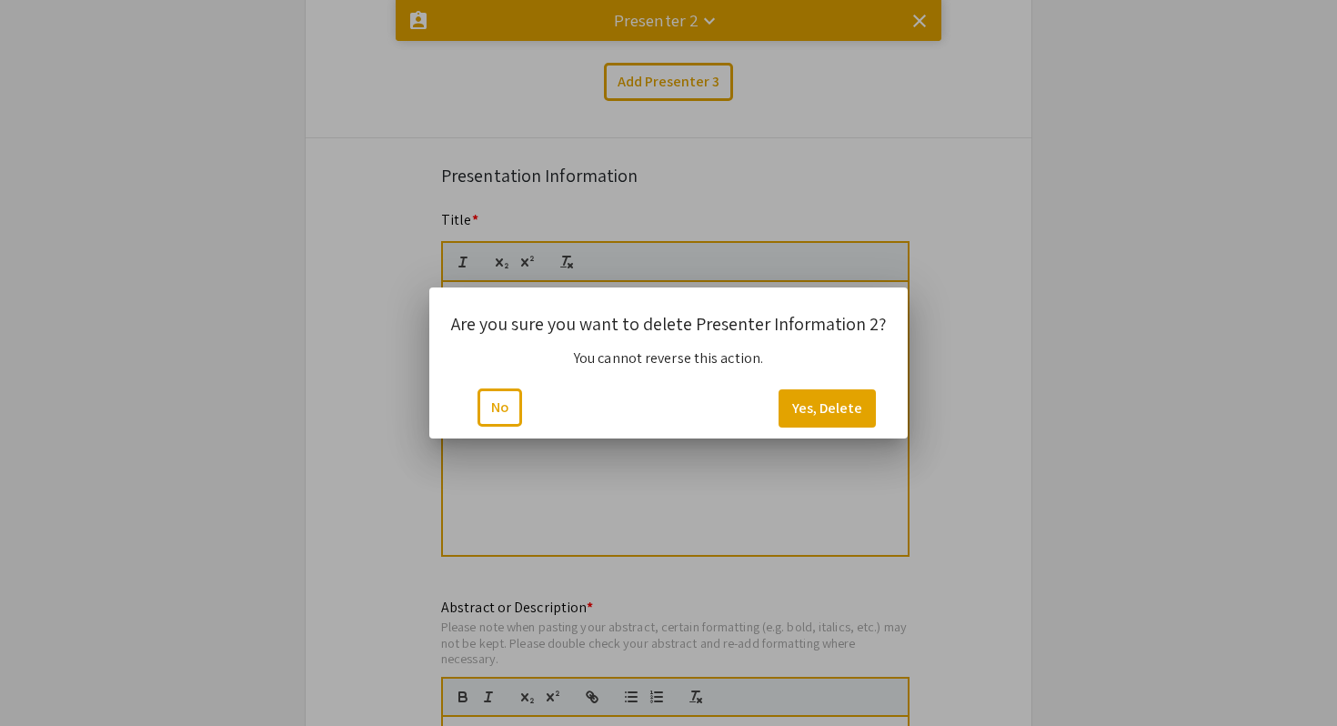
scroll to position [0, 0]
click at [839, 421] on button "Yes, Delete" at bounding box center [826, 408] width 97 height 38
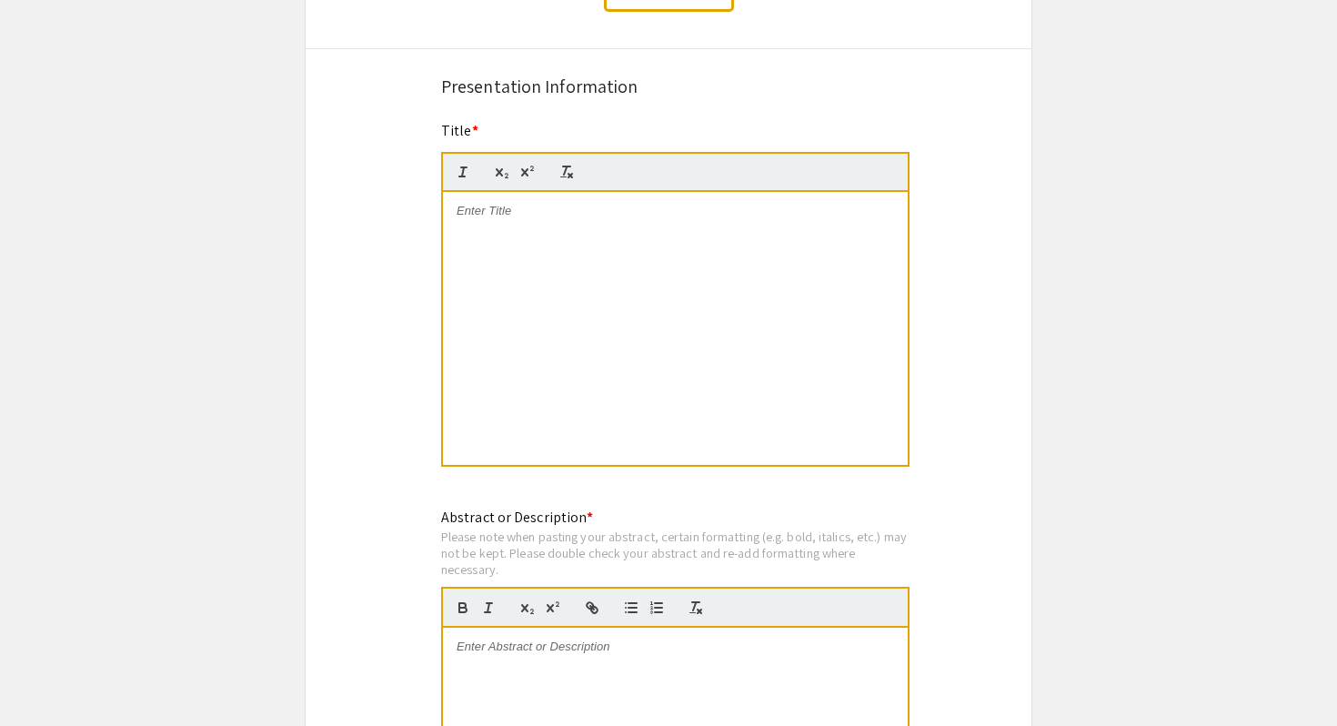
scroll to position [1258, 0]
click at [509, 218] on p at bounding box center [674, 210] width 437 height 16
drag, startPoint x: 570, startPoint y: 306, endPoint x: 370, endPoint y: 150, distance: 253.9
click at [370, 150] on div "Symposium Presentation Submission Summer Undergraduate Research Showcase 2025 P…" at bounding box center [668, 311] width 727 height 2931
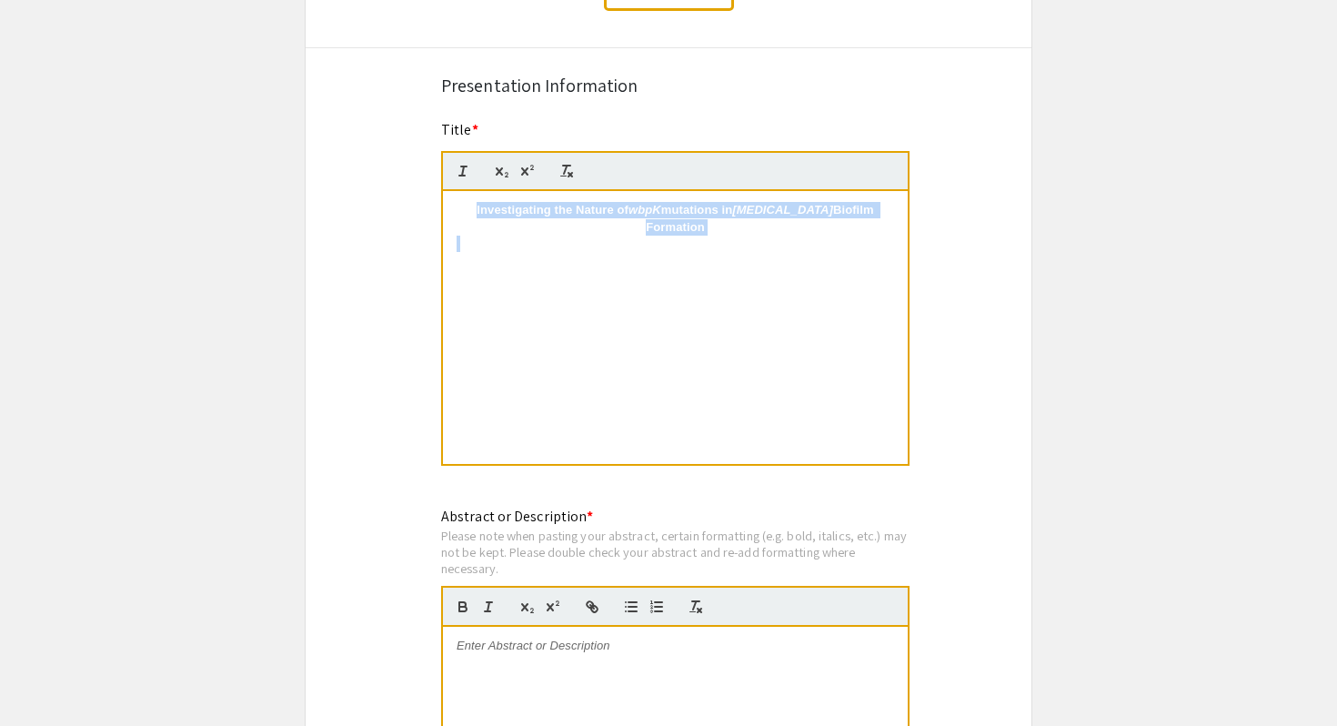
copy p "Investigating the Nature of wbpK mutations in [MEDICAL_DATA] Biofilm Formation ​"
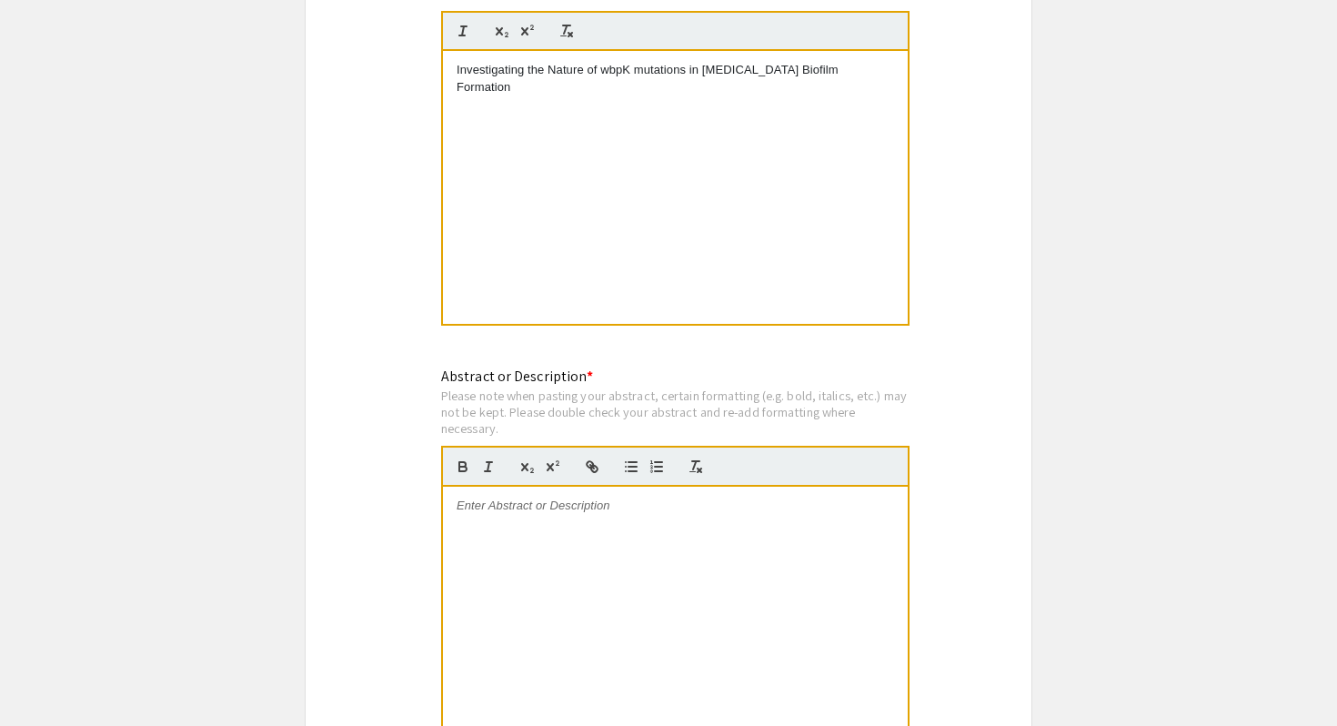
scroll to position [1538, 0]
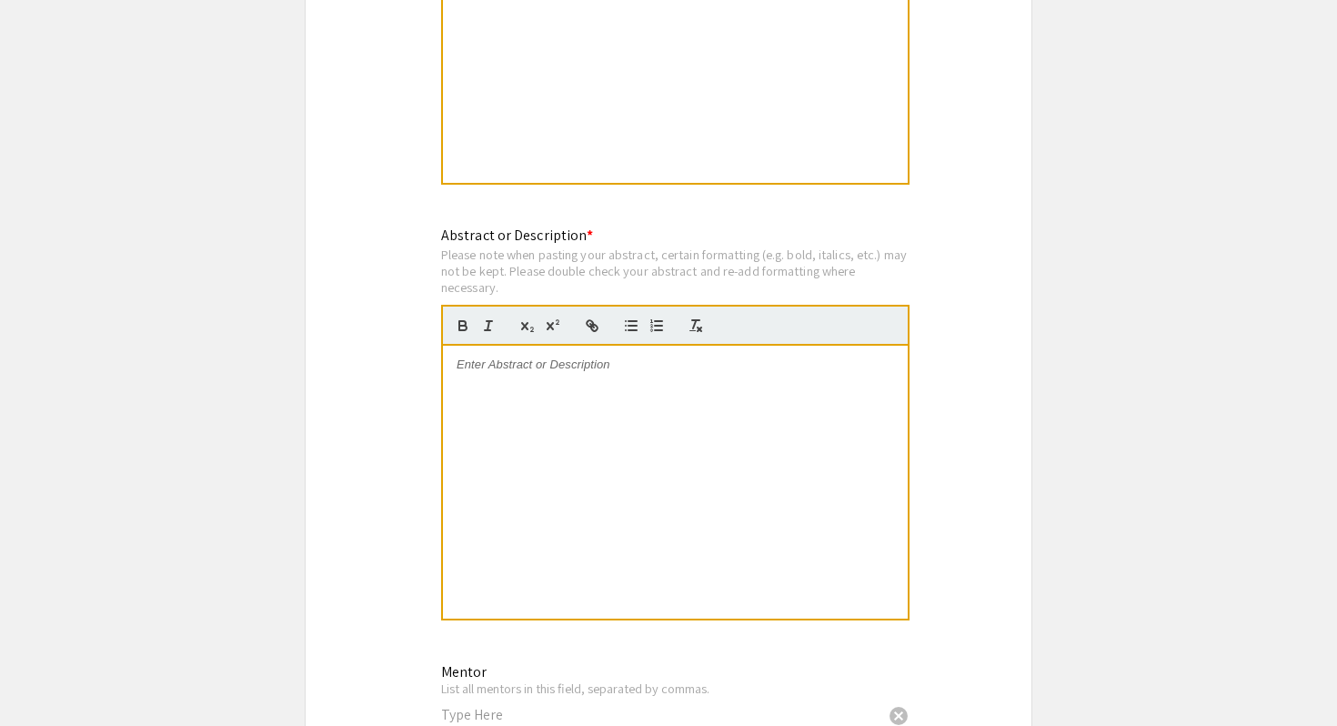
click at [506, 380] on div at bounding box center [675, 482] width 465 height 273
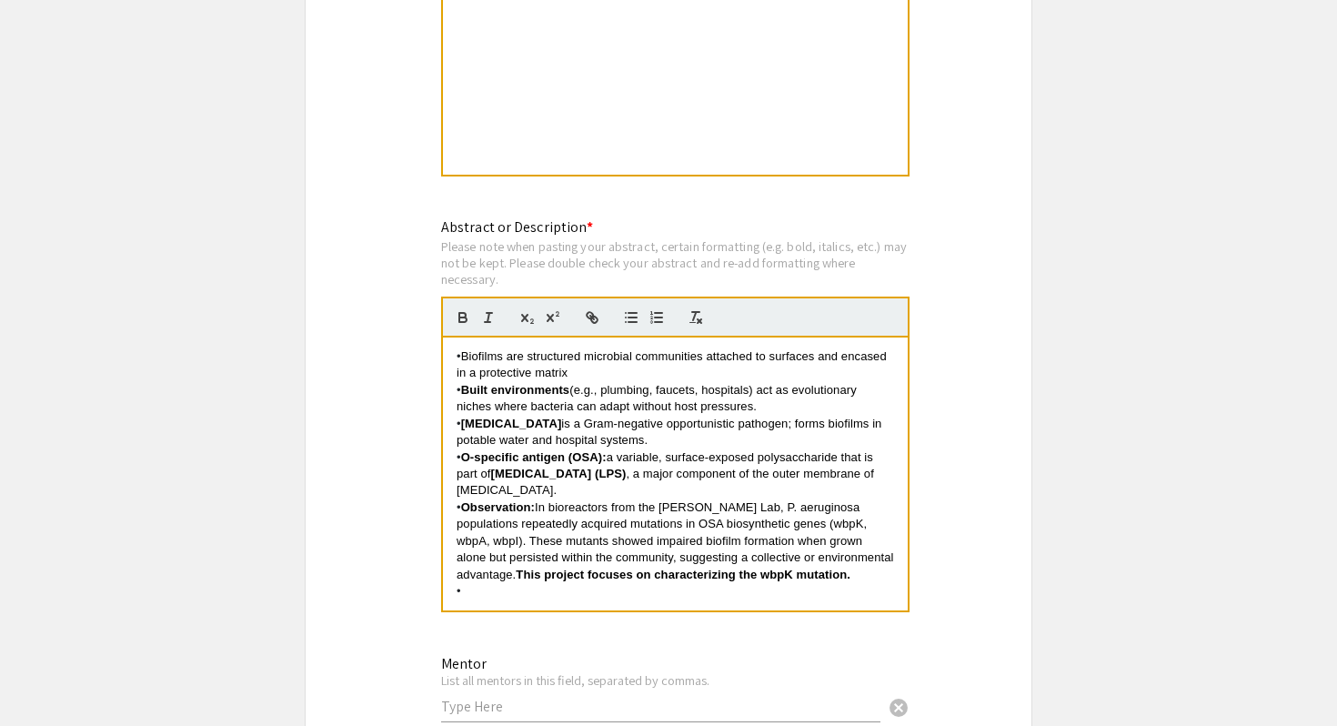
scroll to position [0, 0]
click at [864, 572] on p "• Observation: In bioreactors from the [PERSON_NAME] Lab, P. aeruginosa populat…" at bounding box center [674, 541] width 437 height 84
click at [612, 405] on span "(e.g., plumbing, faucets, hospitals) act as evolutionary niches where bacteria …" at bounding box center [658, 398] width 404 height 30
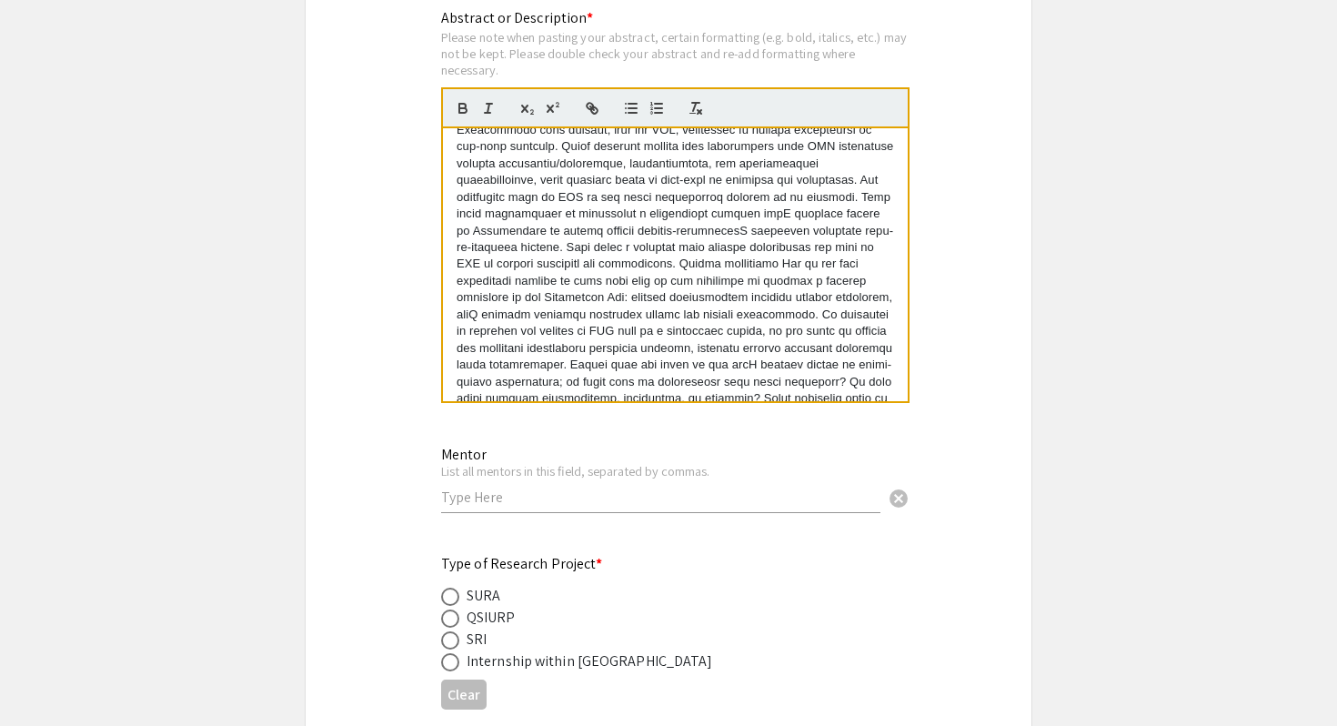
scroll to position [1757, 0]
click at [463, 499] on input "text" at bounding box center [660, 495] width 439 height 19
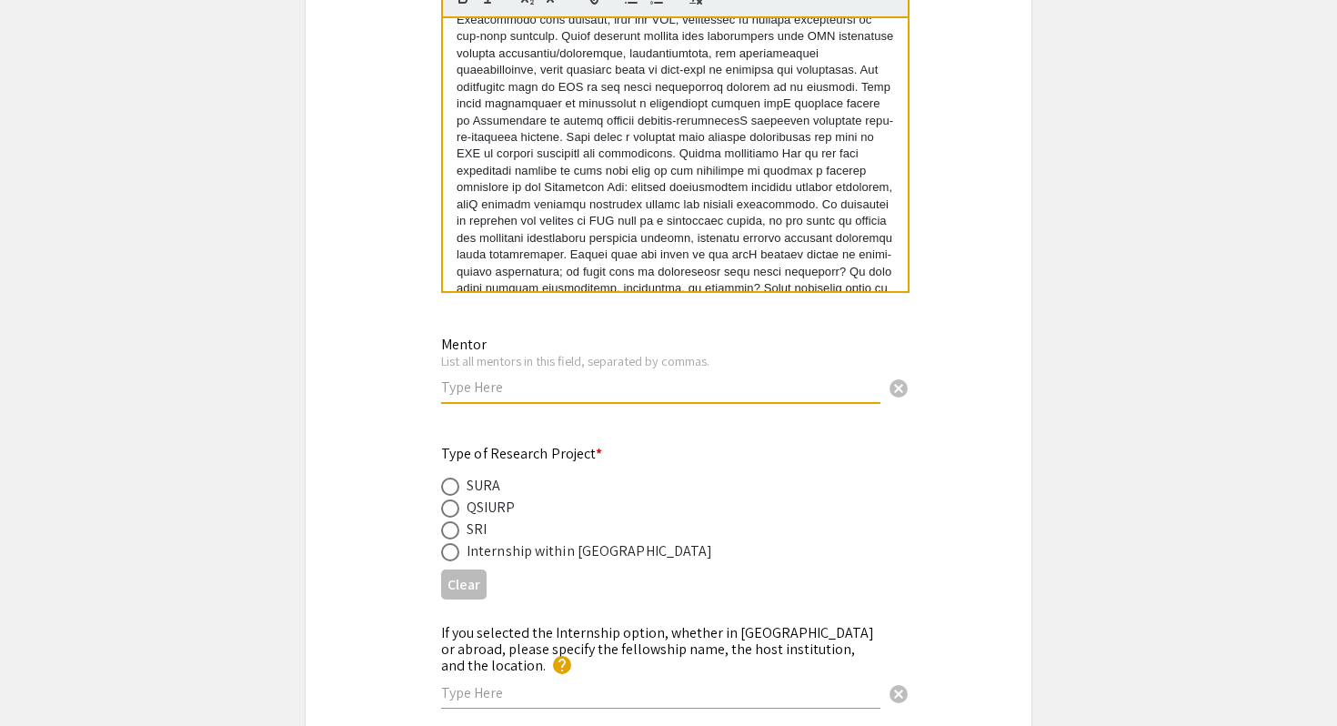
scroll to position [1920, 0]
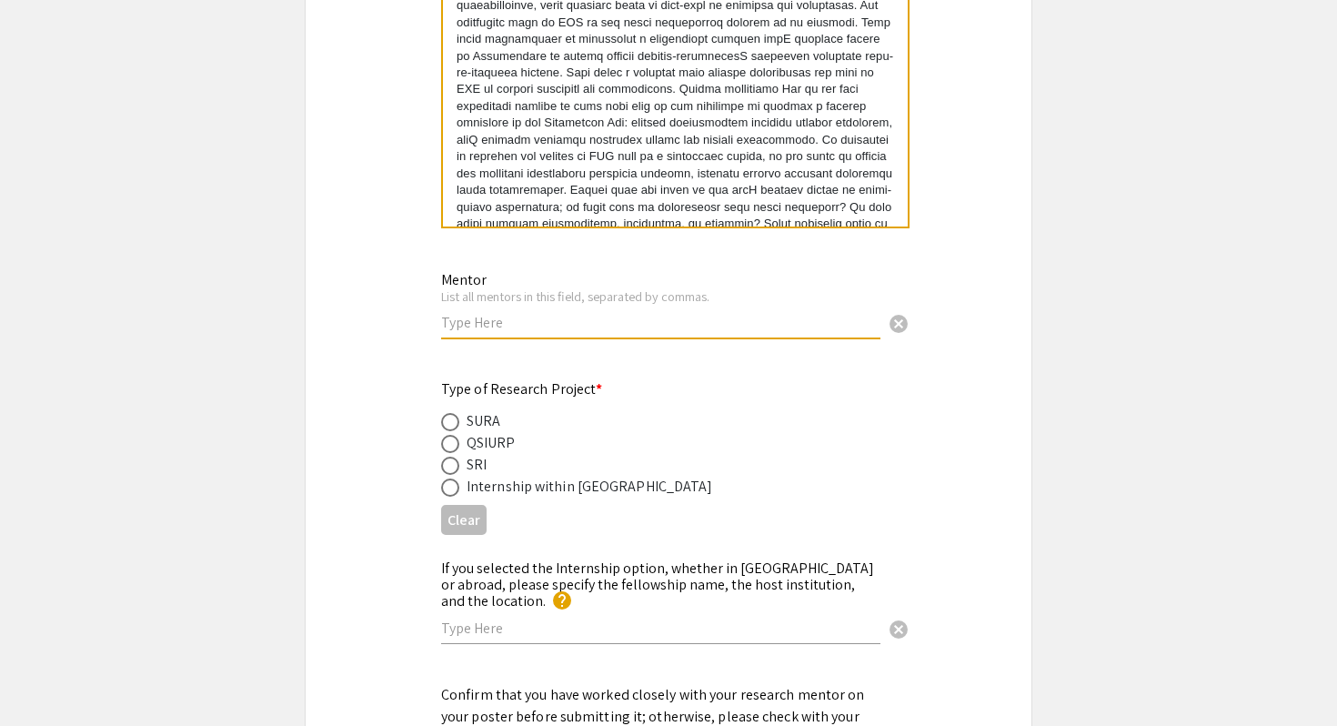
paste input "[PERSON_NAME]"
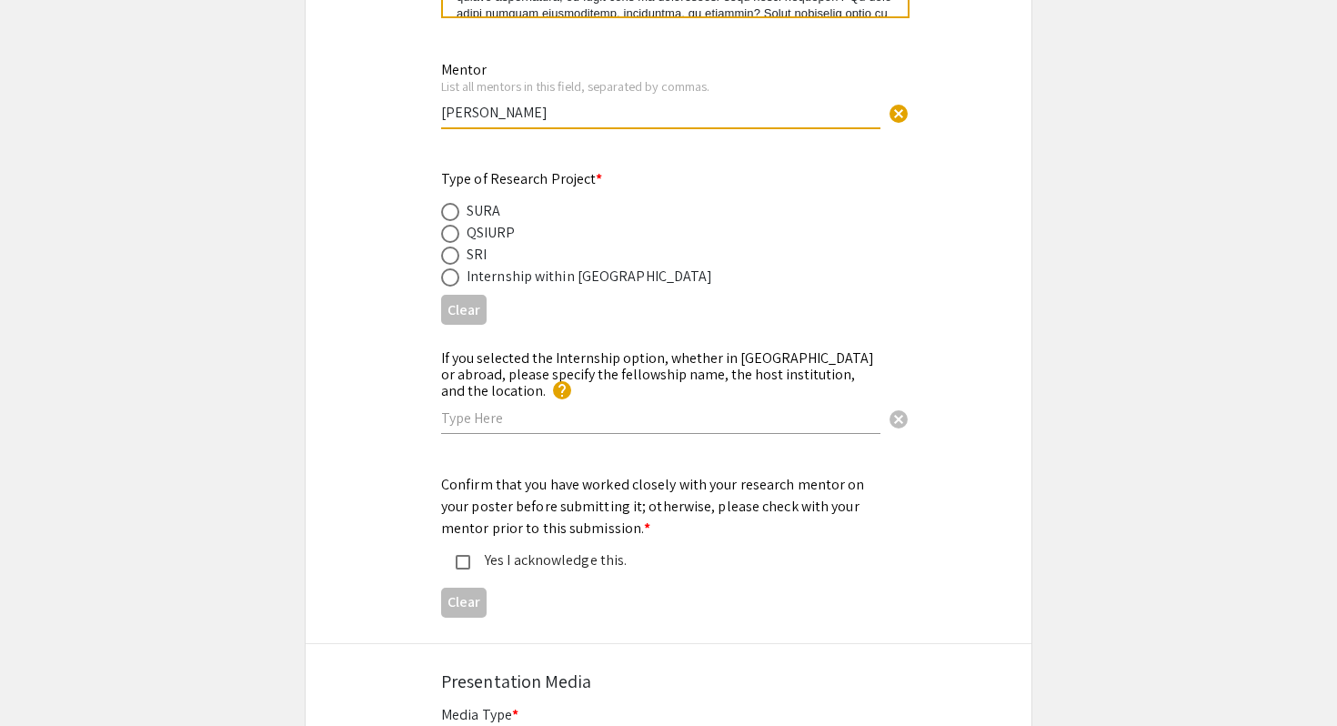
scroll to position [2160, 0]
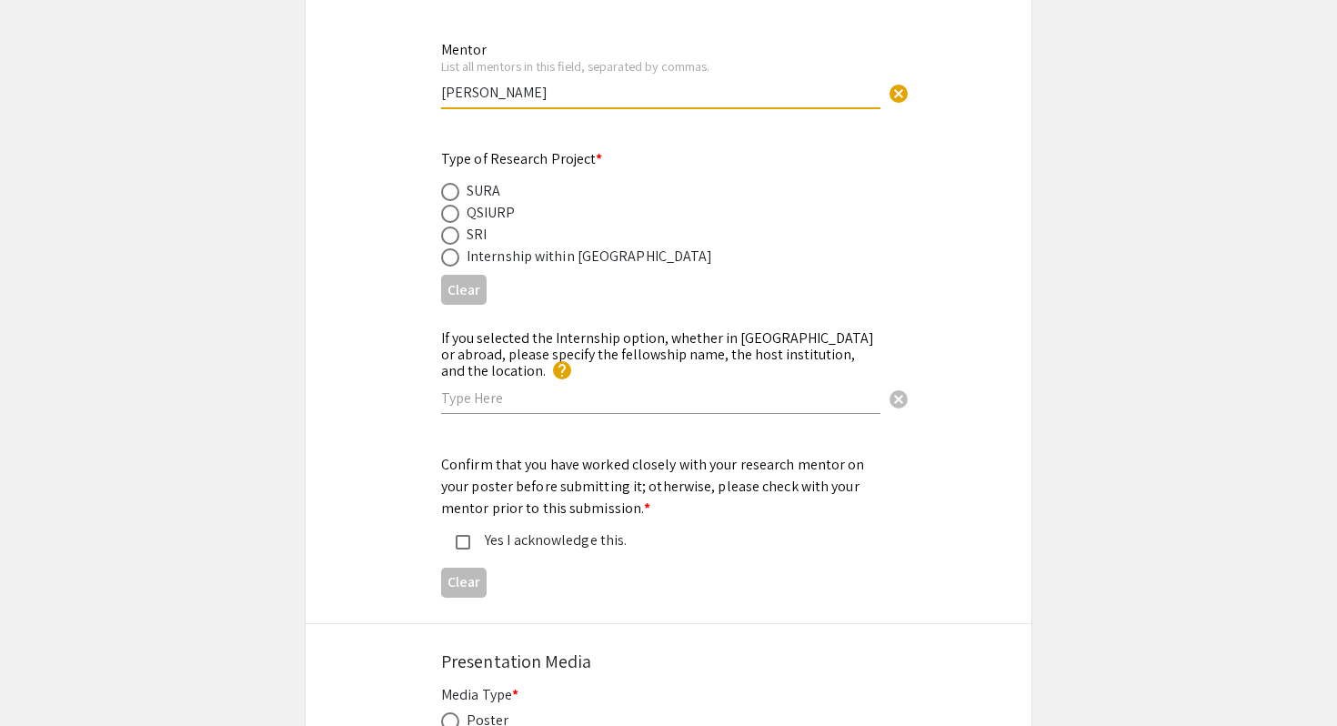
type input "[PERSON_NAME]"
click at [448, 240] on span at bounding box center [450, 235] width 18 height 18
click at [448, 240] on input "radio" at bounding box center [450, 235] width 18 height 18
radio input "true"
click at [472, 392] on input "text" at bounding box center [660, 397] width 439 height 19
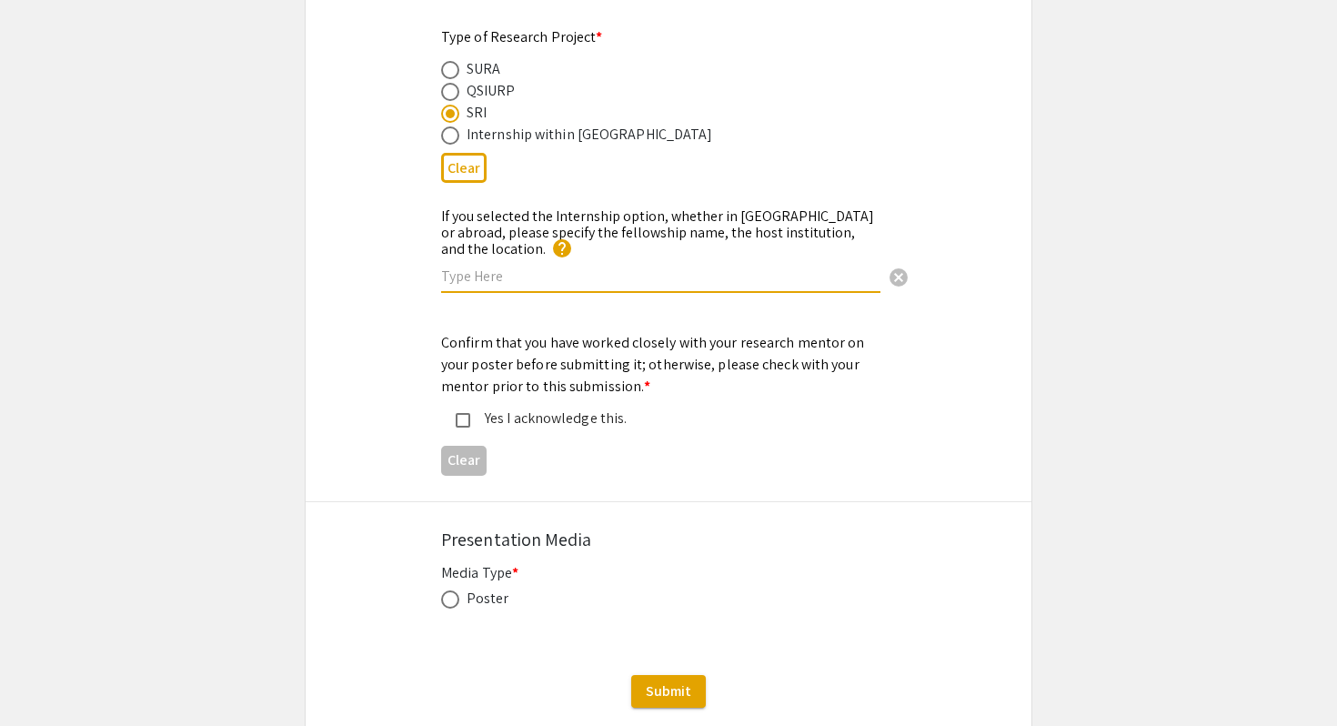
scroll to position [2301, 0]
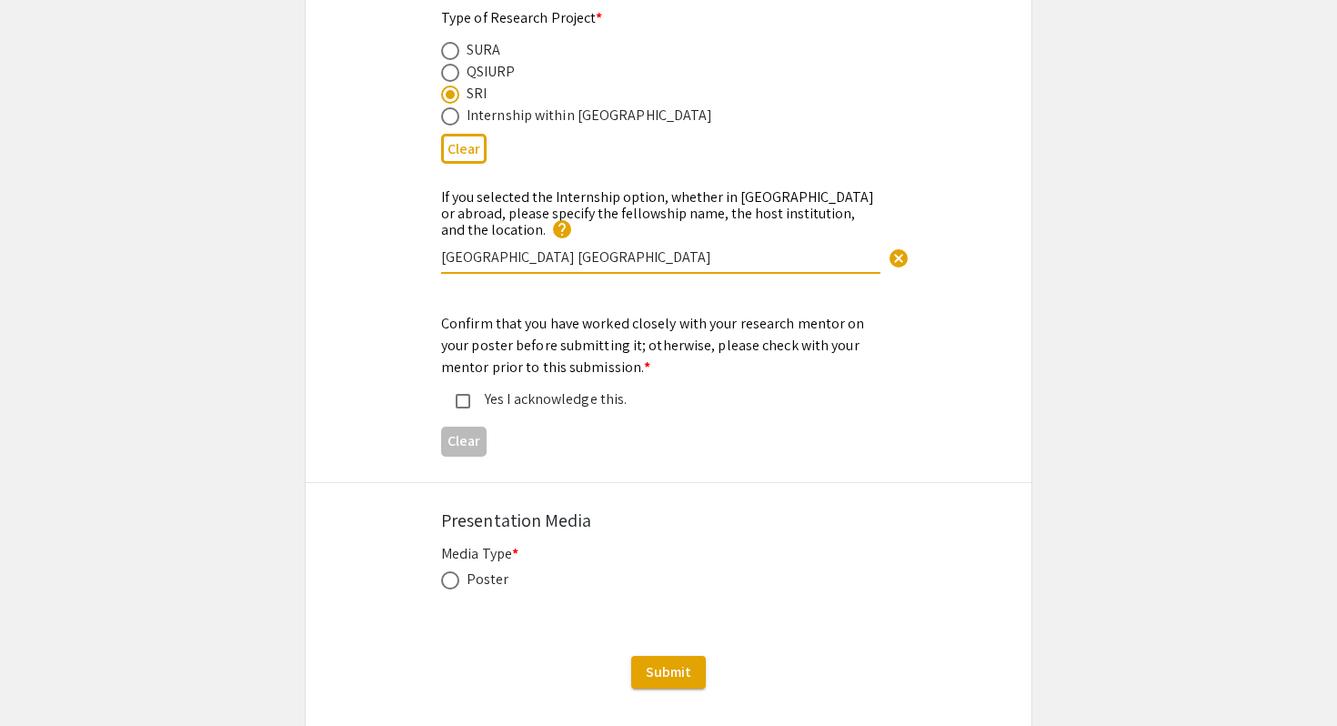
click at [443, 250] on input "[GEOGRAPHIC_DATA] [GEOGRAPHIC_DATA]" at bounding box center [660, 256] width 439 height 19
paste input "mb"
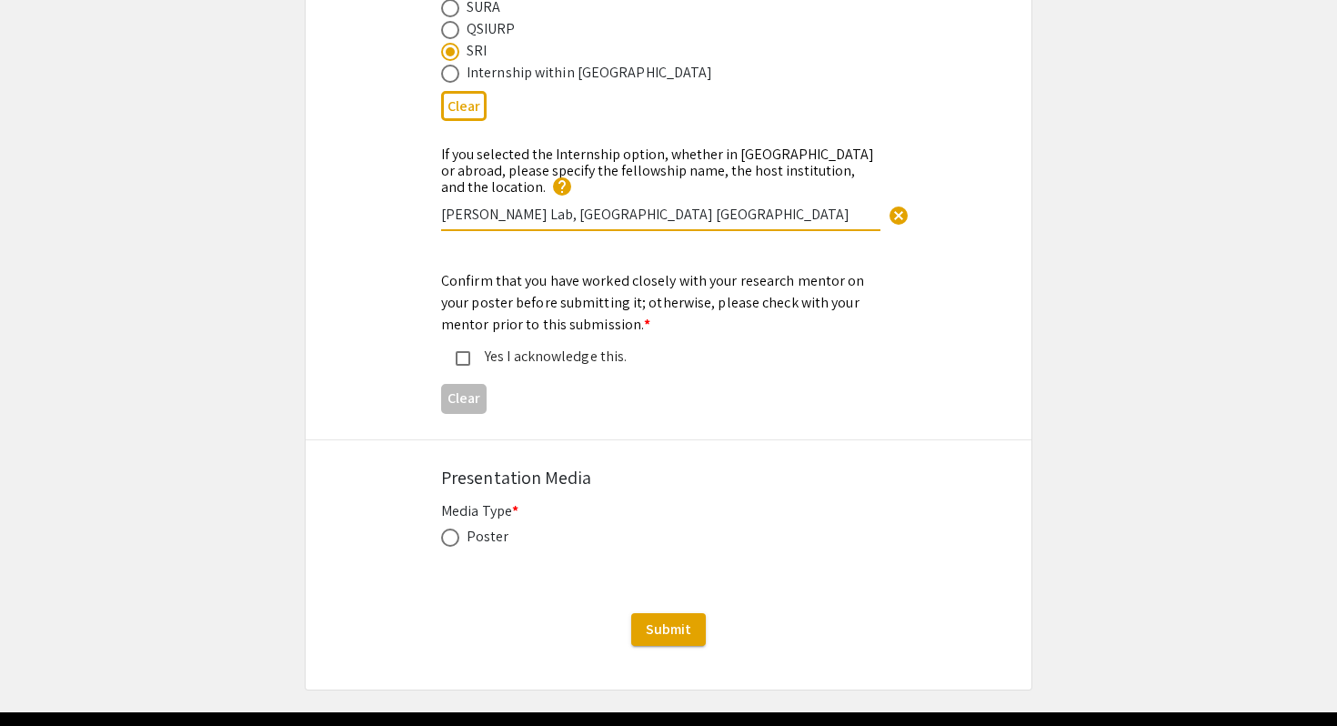
type input "[PERSON_NAME] Lab, [GEOGRAPHIC_DATA] [GEOGRAPHIC_DATA]"
click at [457, 351] on mat-pseudo-checkbox at bounding box center [463, 358] width 15 height 15
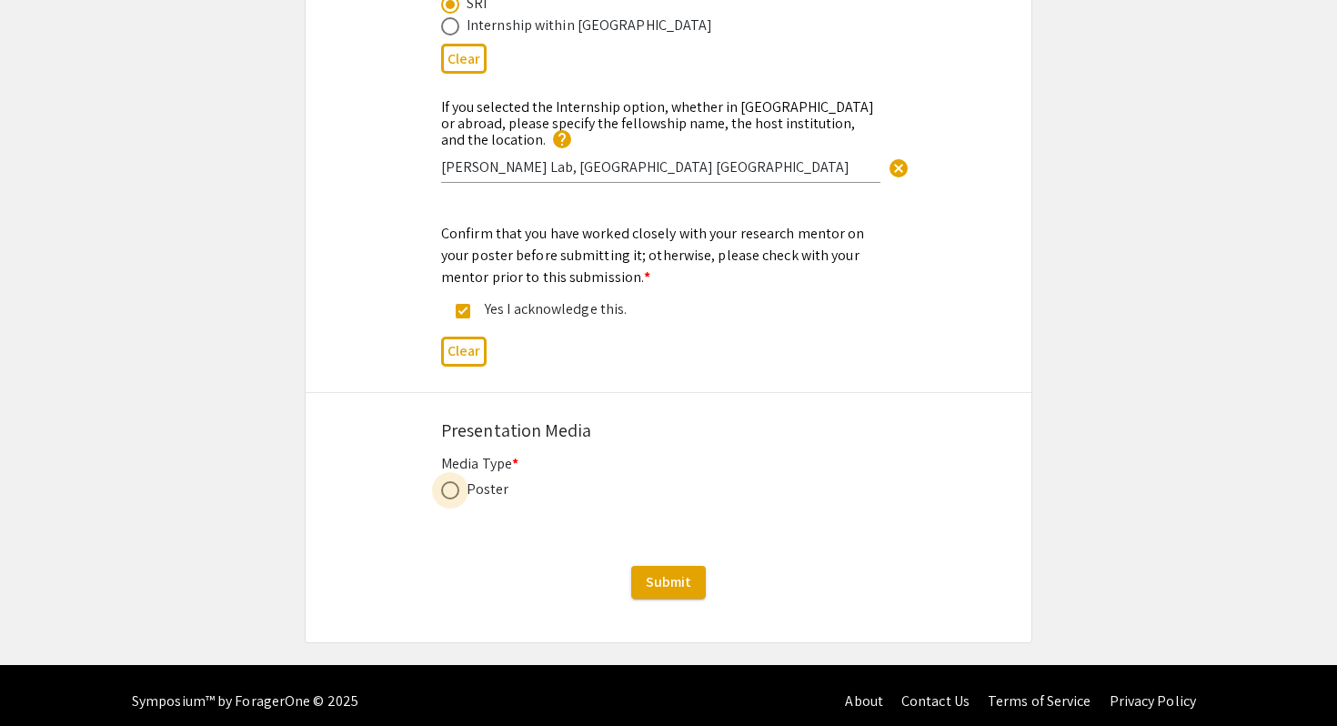
click at [453, 485] on span at bounding box center [450, 490] width 18 height 18
click at [453, 485] on input "radio" at bounding box center [450, 490] width 18 height 18
radio input "true"
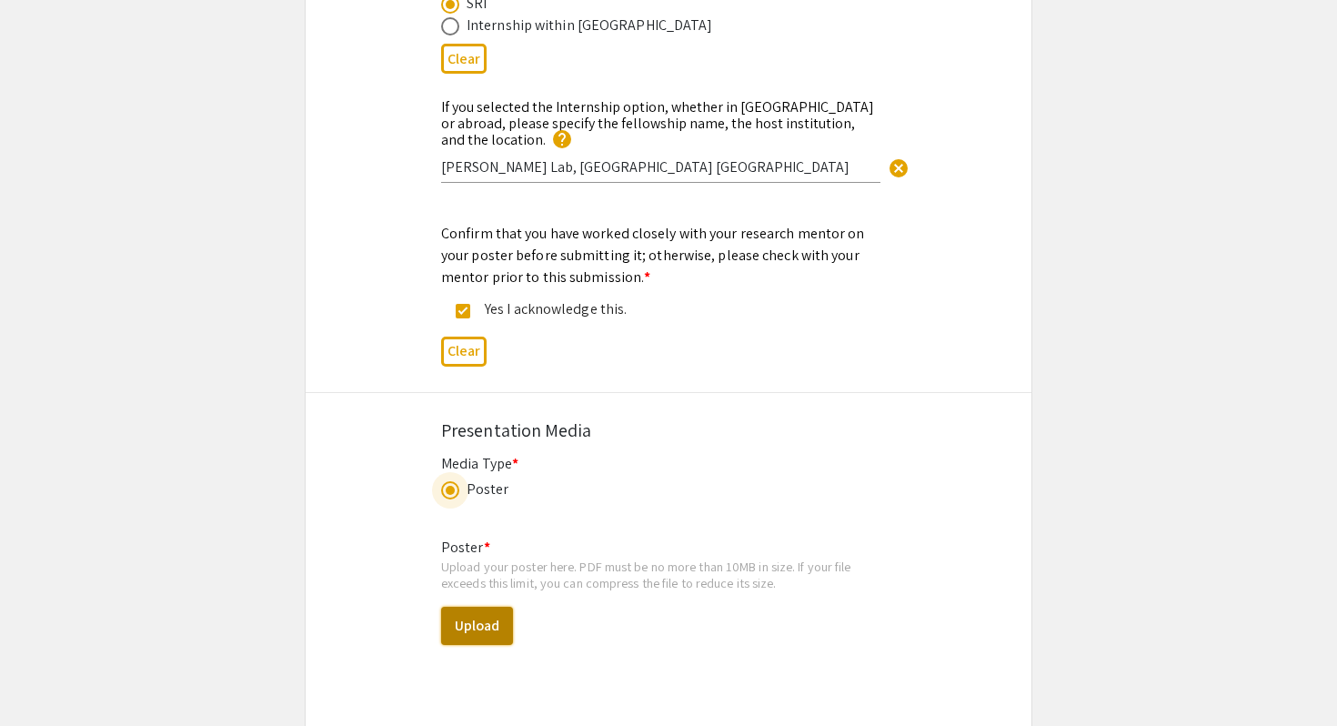
click at [484, 625] on button "Upload" at bounding box center [477, 625] width 72 height 38
click at [480, 618] on button "Upload" at bounding box center [477, 625] width 72 height 38
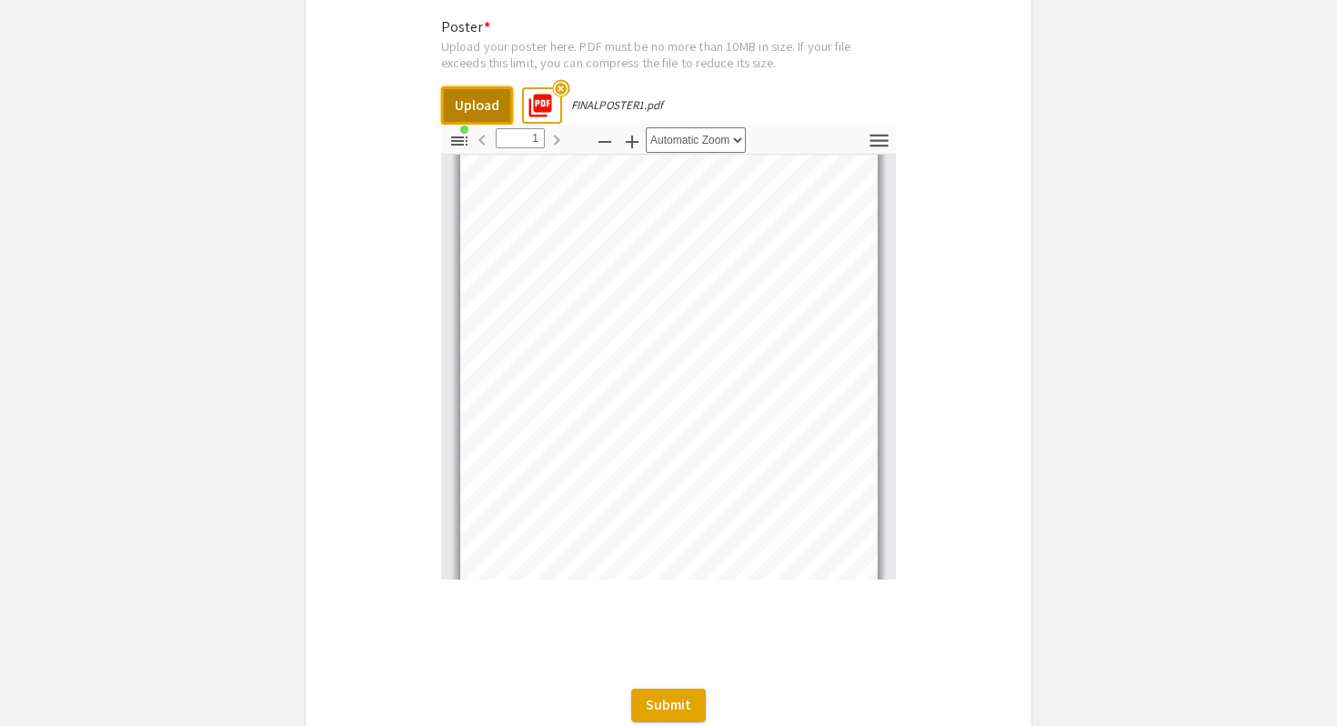
scroll to position [2881, 0]
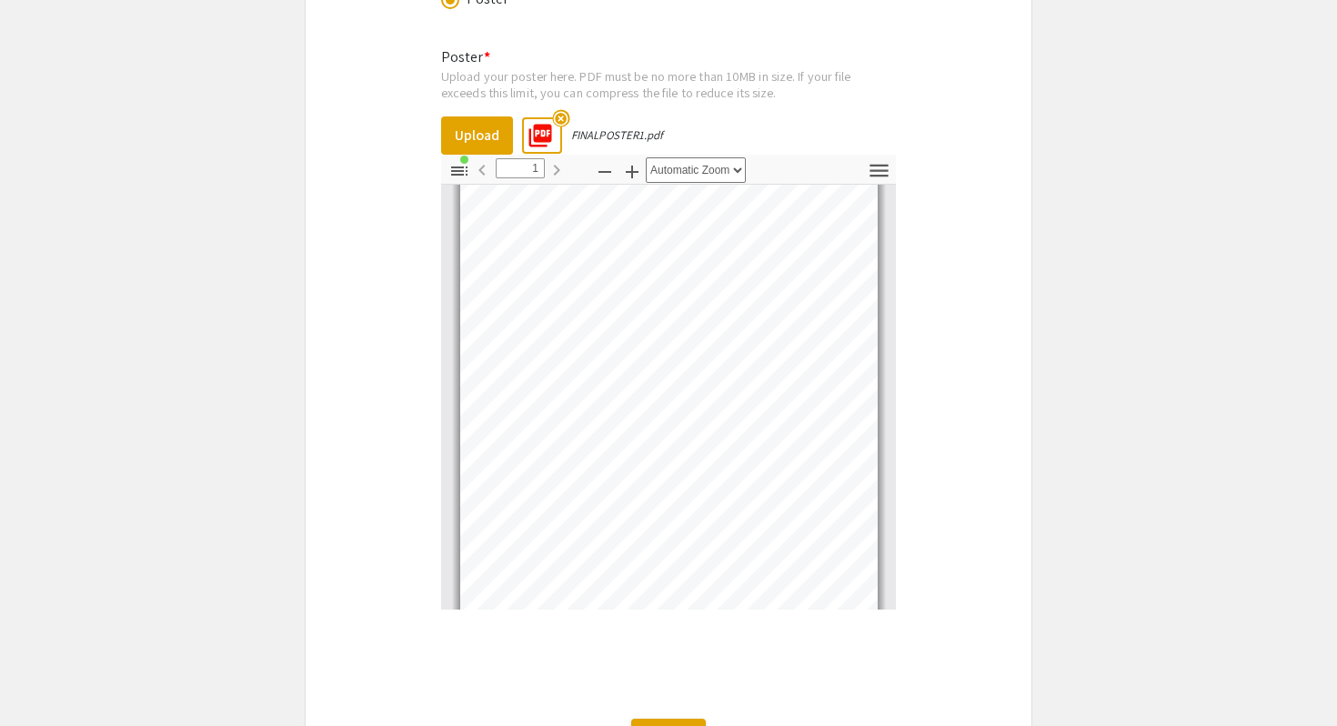
click at [562, 110] on mat-icon "highlight_off" at bounding box center [560, 118] width 17 height 17
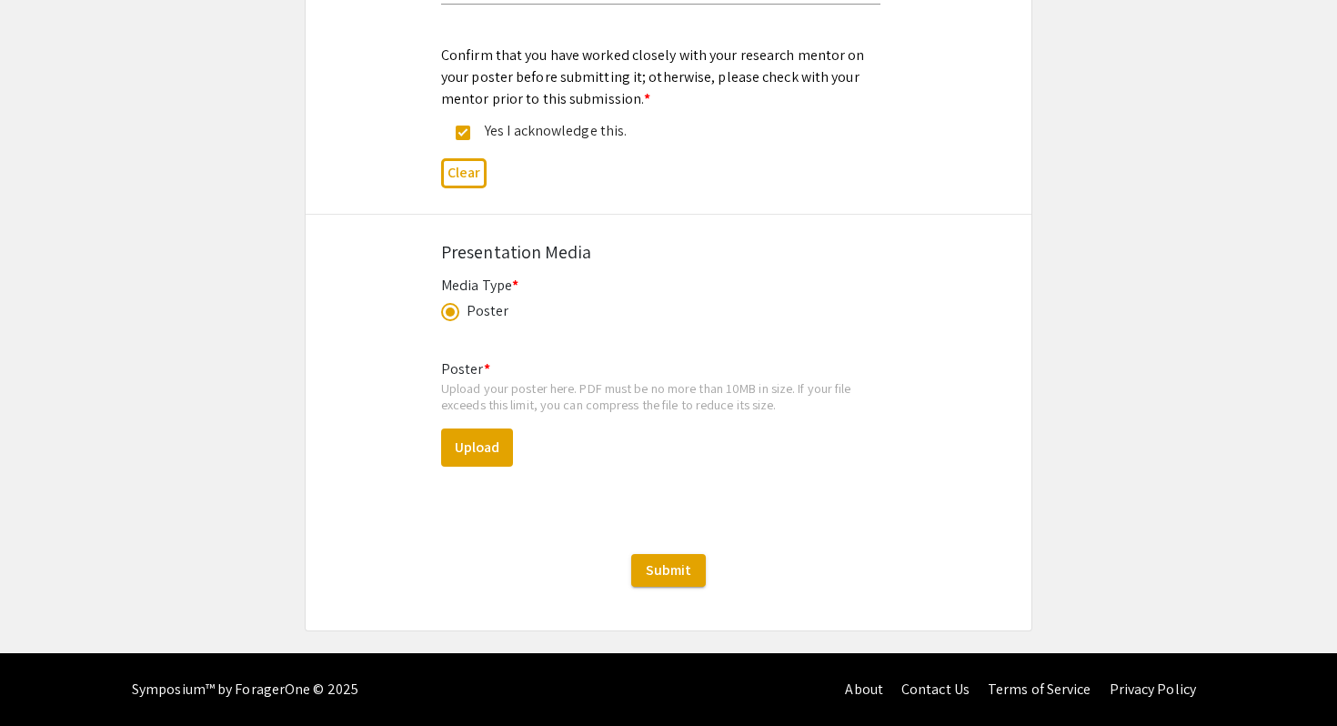
scroll to position [2558, 0]
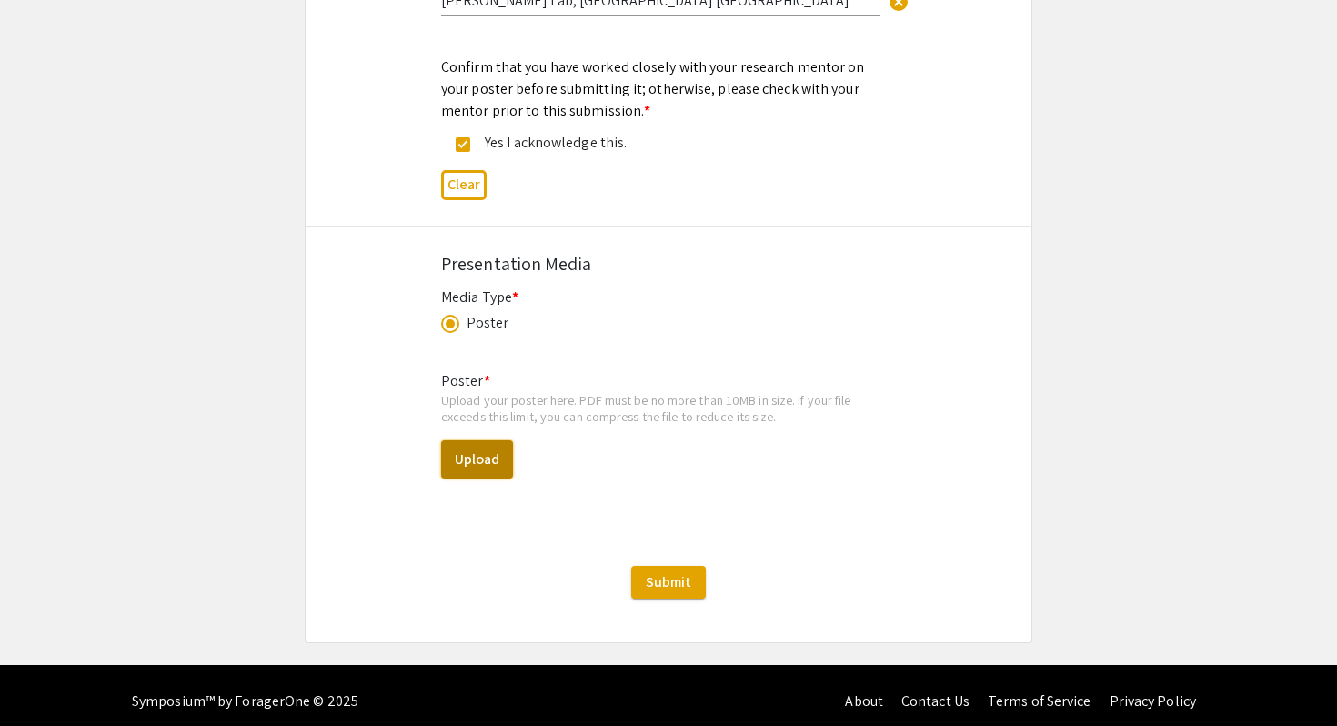
click at [460, 446] on button "Upload" at bounding box center [477, 459] width 72 height 38
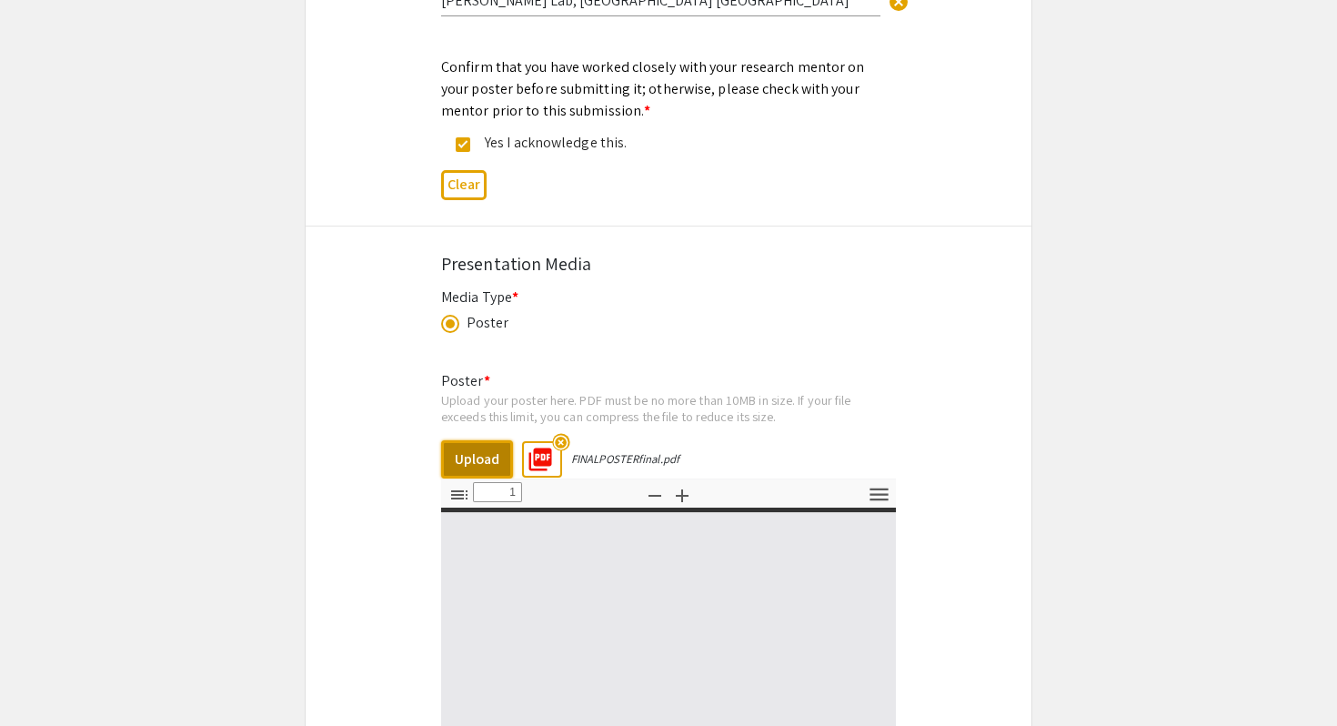
select select "auto"
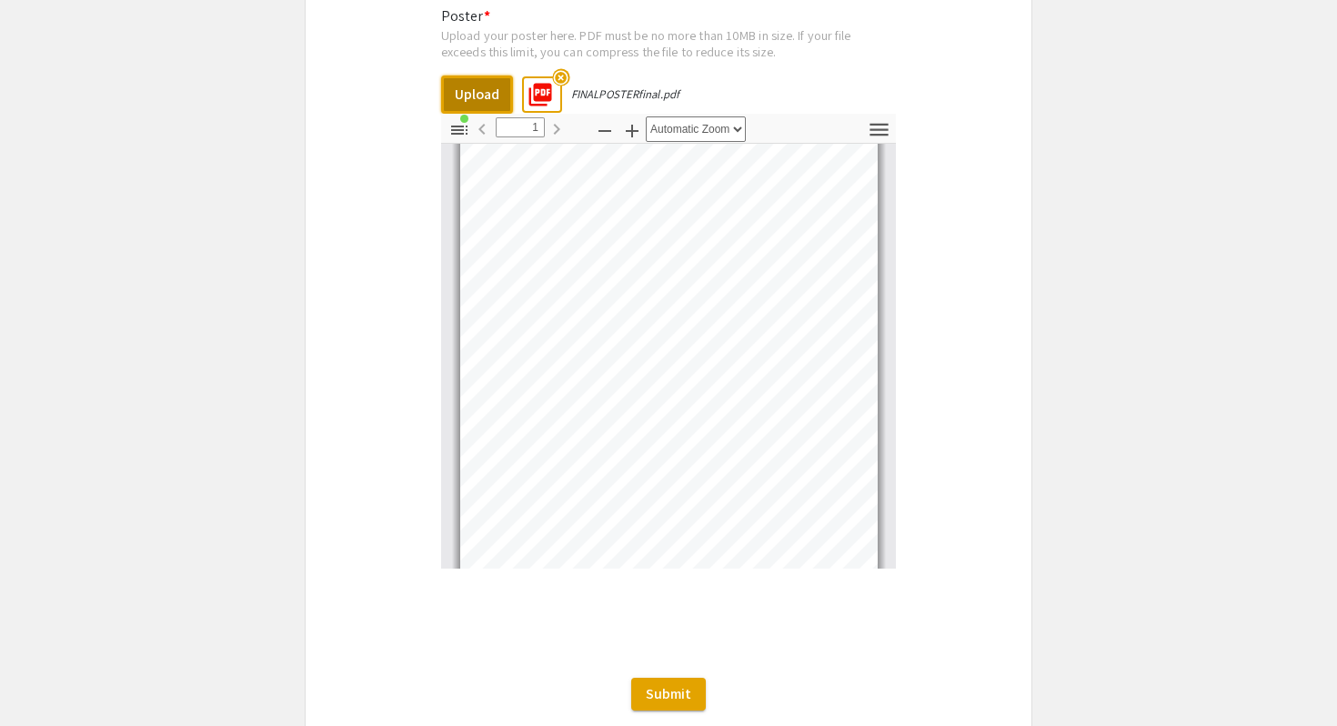
scroll to position [184, 0]
click at [660, 685] on span "Submit" at bounding box center [668, 693] width 45 height 19
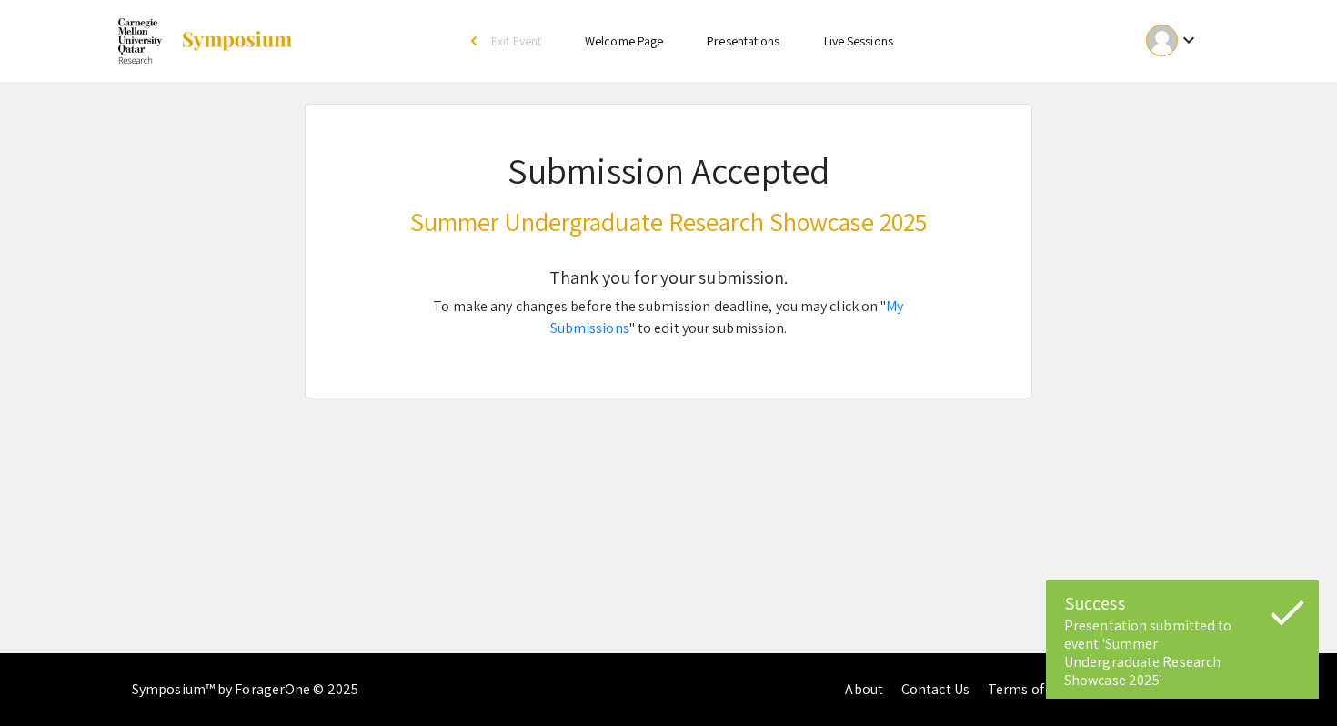
scroll to position [0, 0]
